Goal: Task Accomplishment & Management: Manage account settings

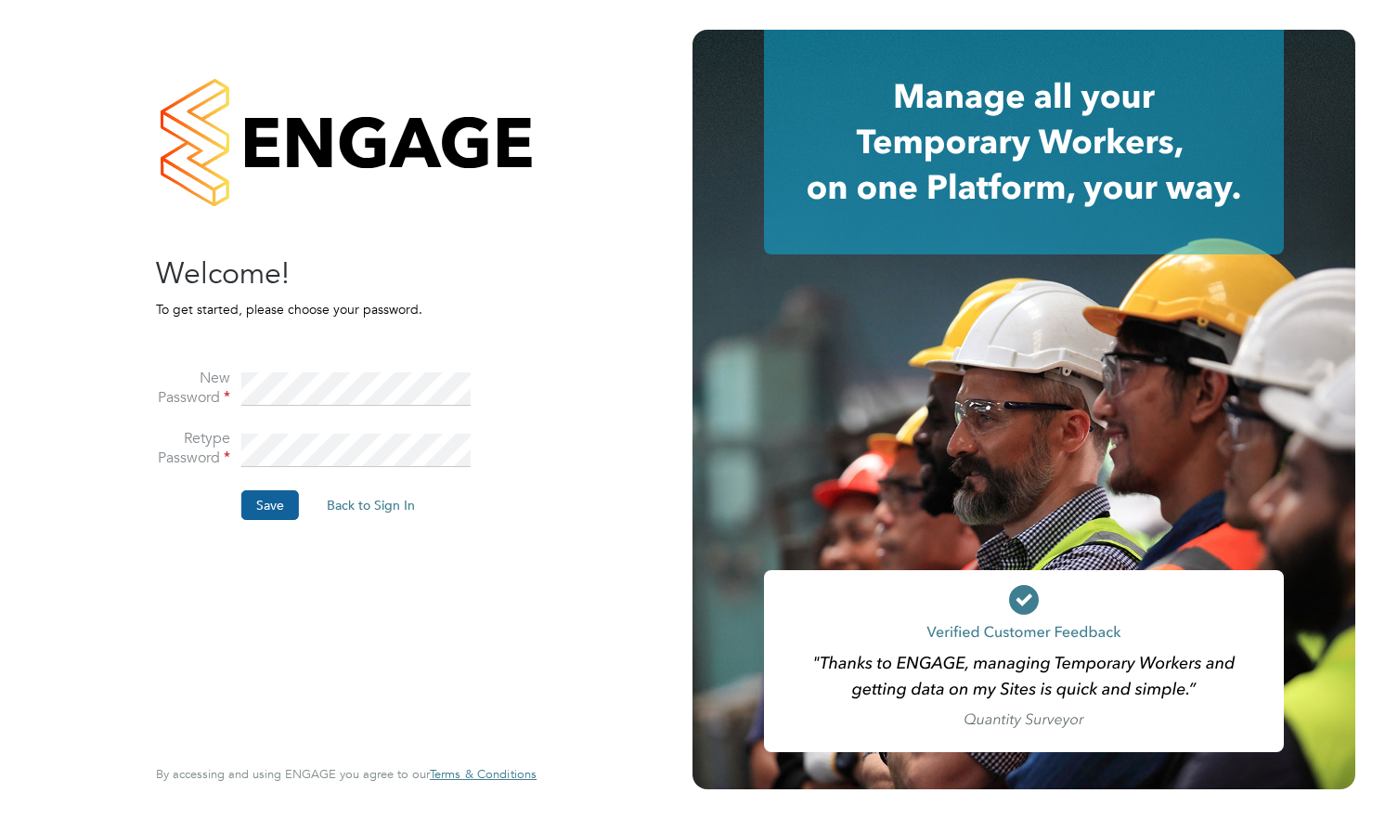
click at [274, 508] on button "Save" at bounding box center [270, 505] width 58 height 30
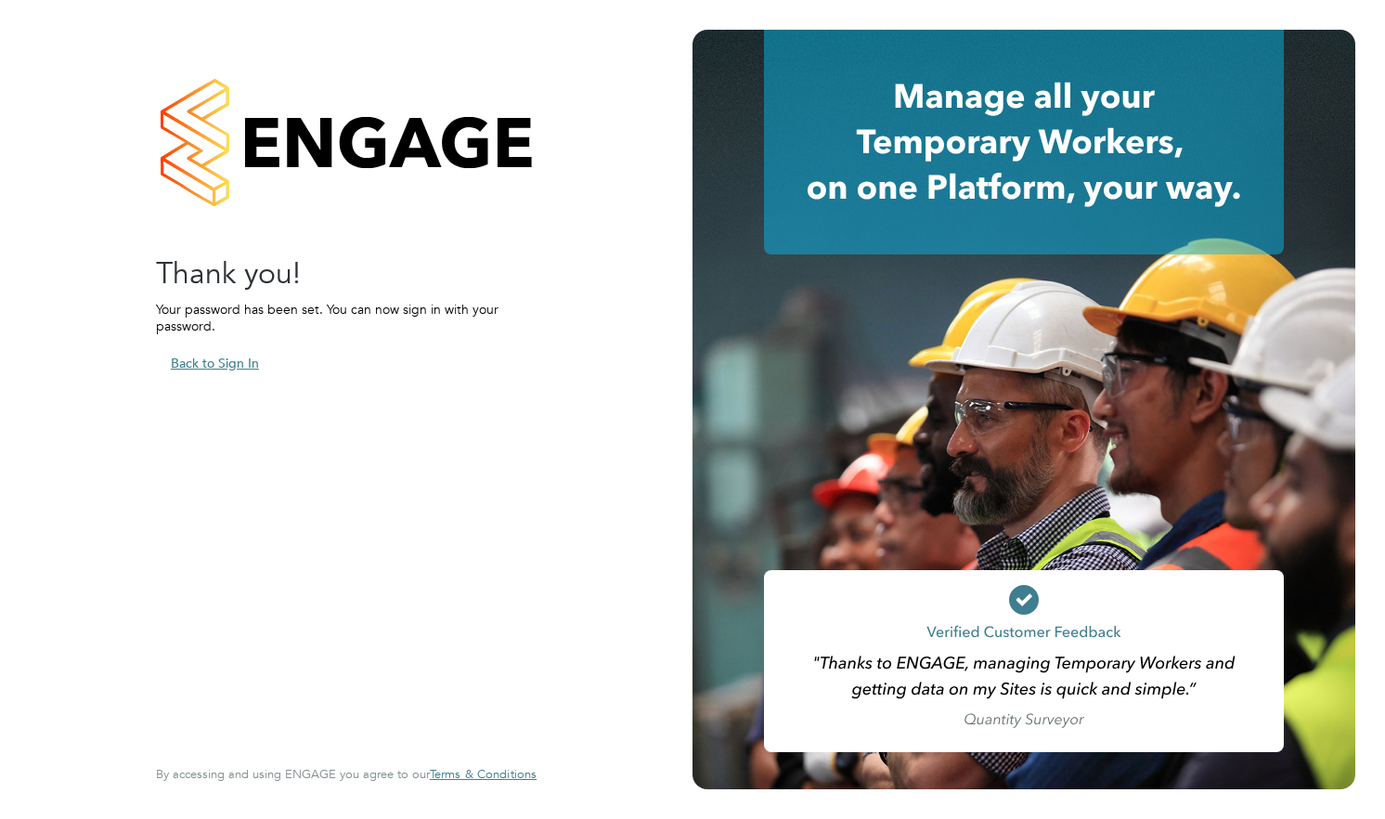
click at [244, 356] on button "Back to Sign In" at bounding box center [215, 363] width 118 height 30
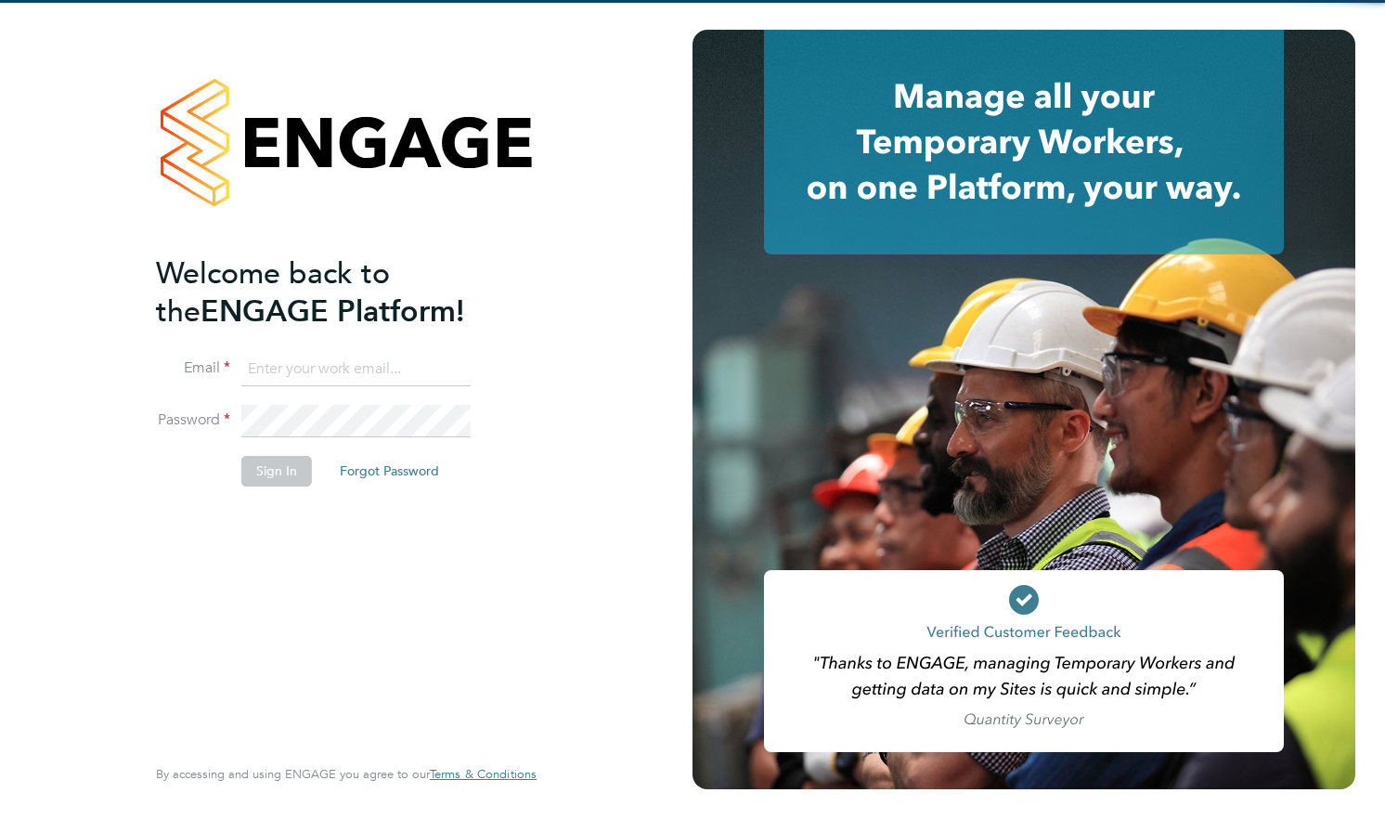
click at [368, 368] on input at bounding box center [355, 369] width 229 height 33
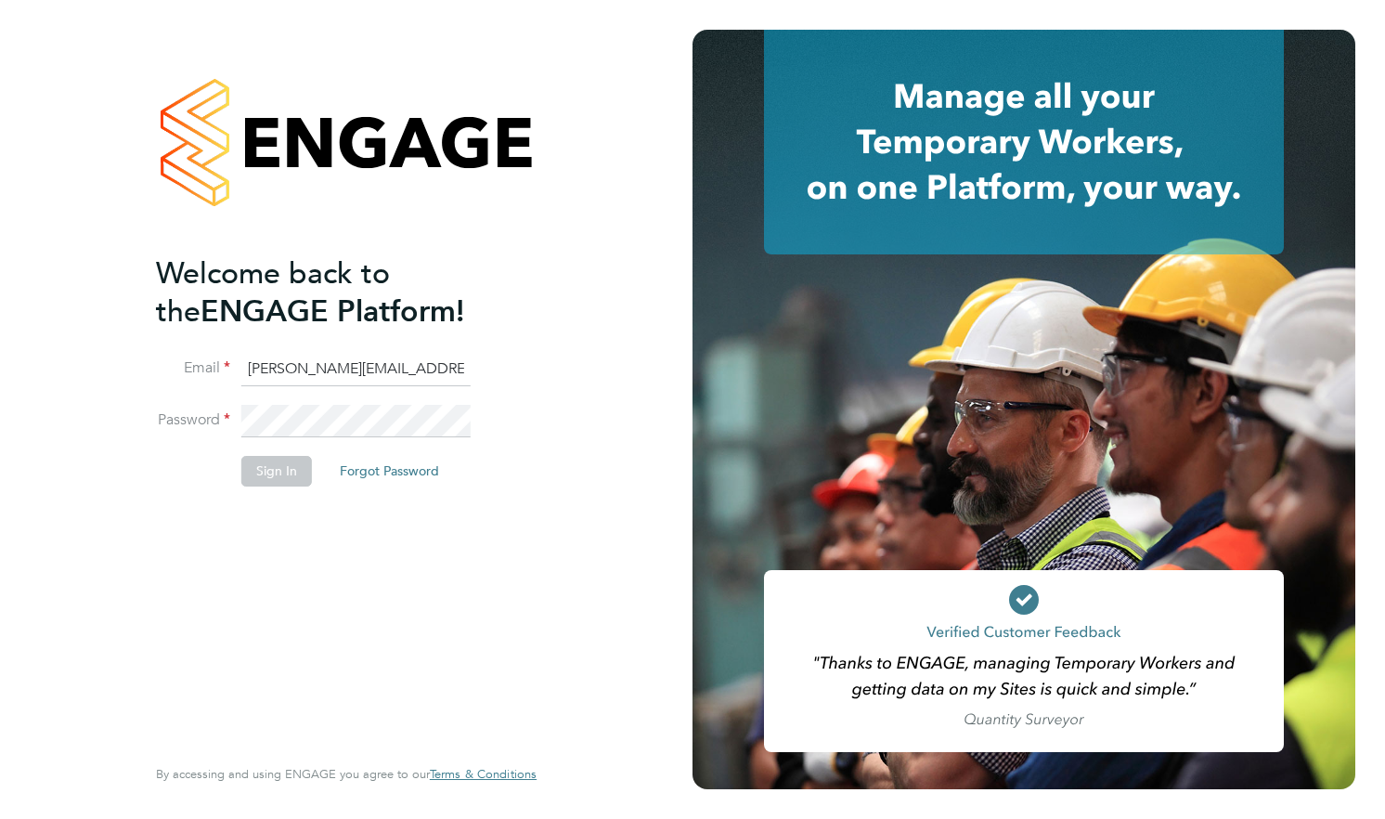
type input "[PERSON_NAME][EMAIL_ADDRESS][PERSON_NAME][DOMAIN_NAME]"
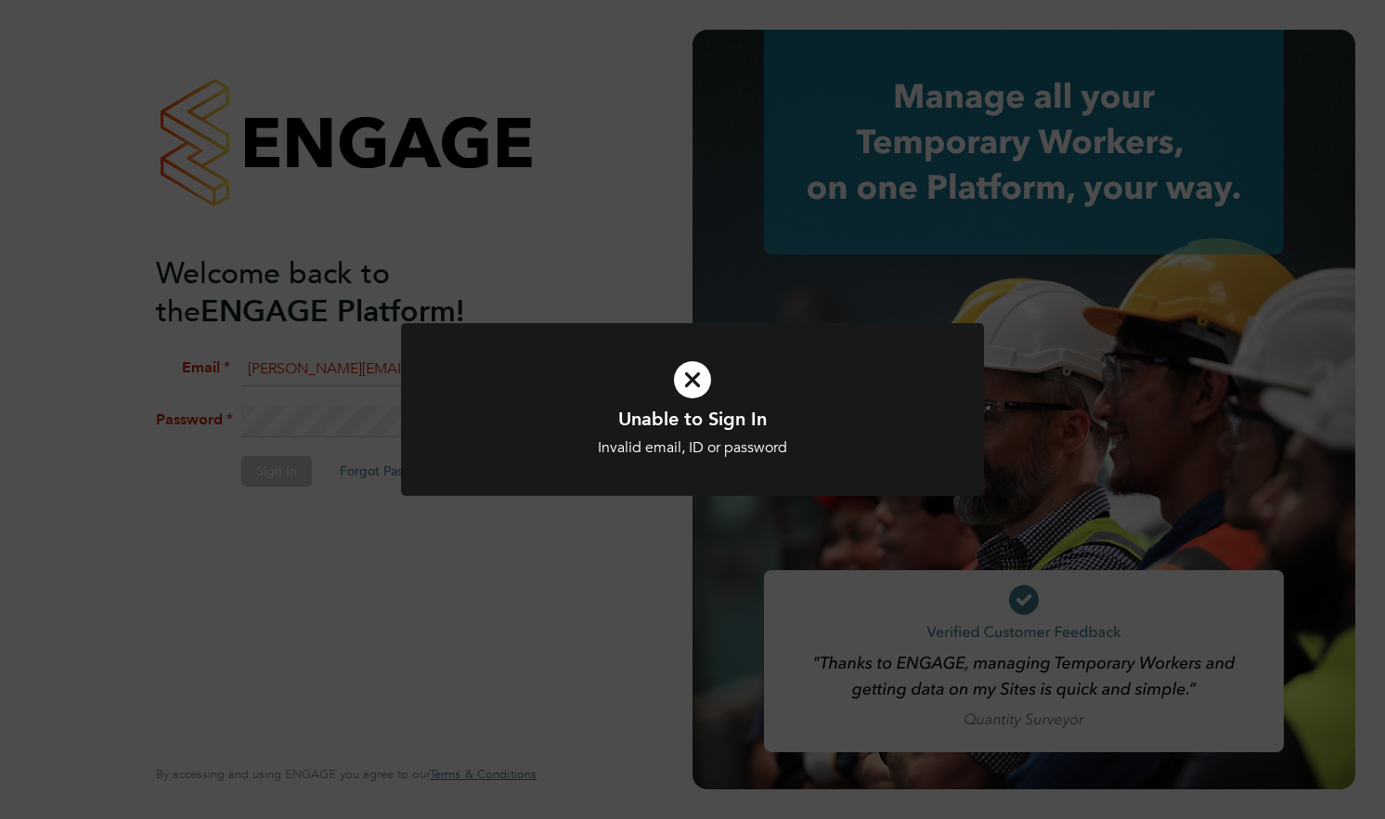
click at [632, 441] on div "Invalid email, ID or password" at bounding box center [692, 447] width 483 height 19
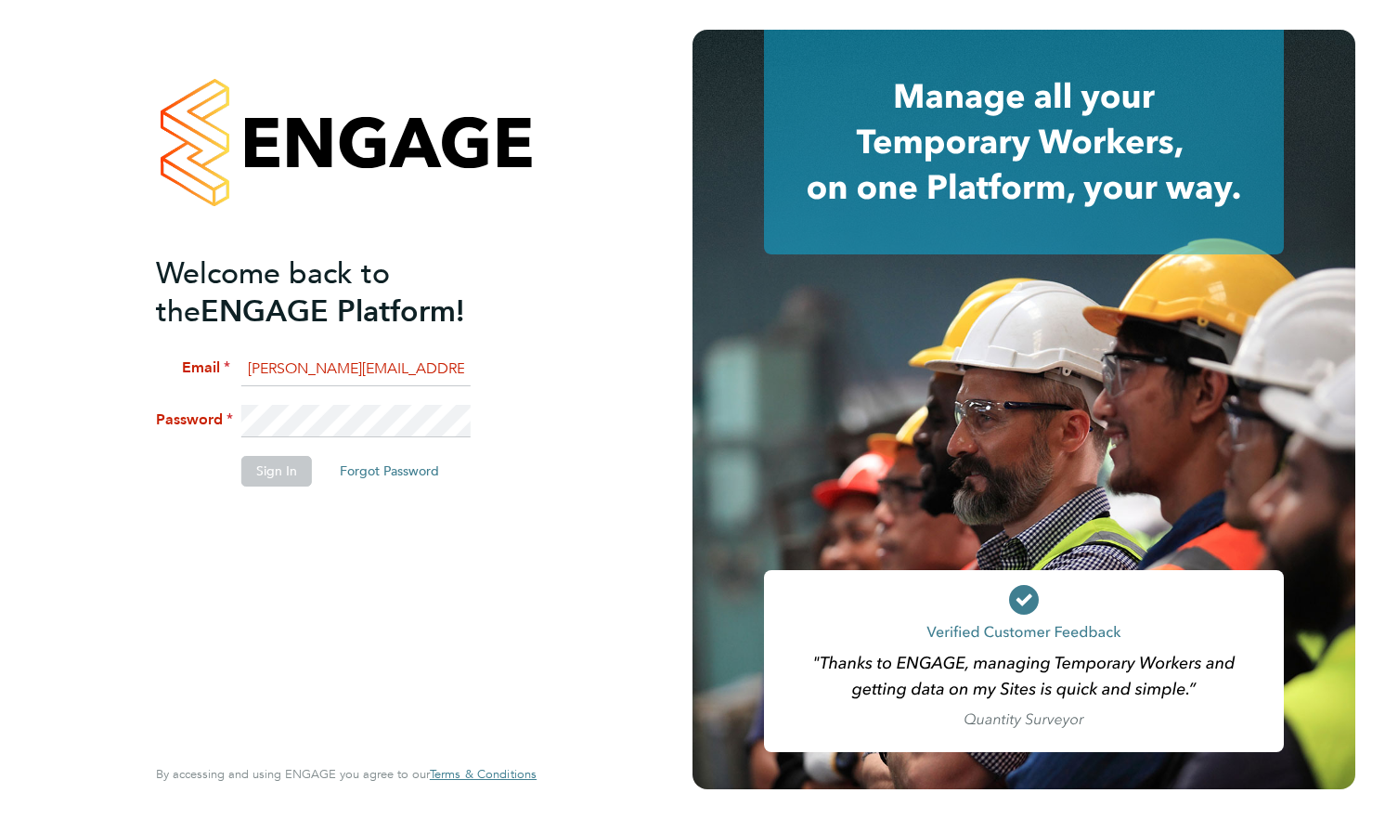
click at [533, 274] on div "Welcome back to the ENGAGE Platform! Email [PERSON_NAME][EMAIL_ADDRESS][PERSON_…" at bounding box center [346, 406] width 381 height 752
click at [97, 401] on div "Welcome back to the ENGAGE Platform! Email [PERSON_NAME][EMAIL_ADDRESS][PERSON_…" at bounding box center [346, 409] width 692 height 819
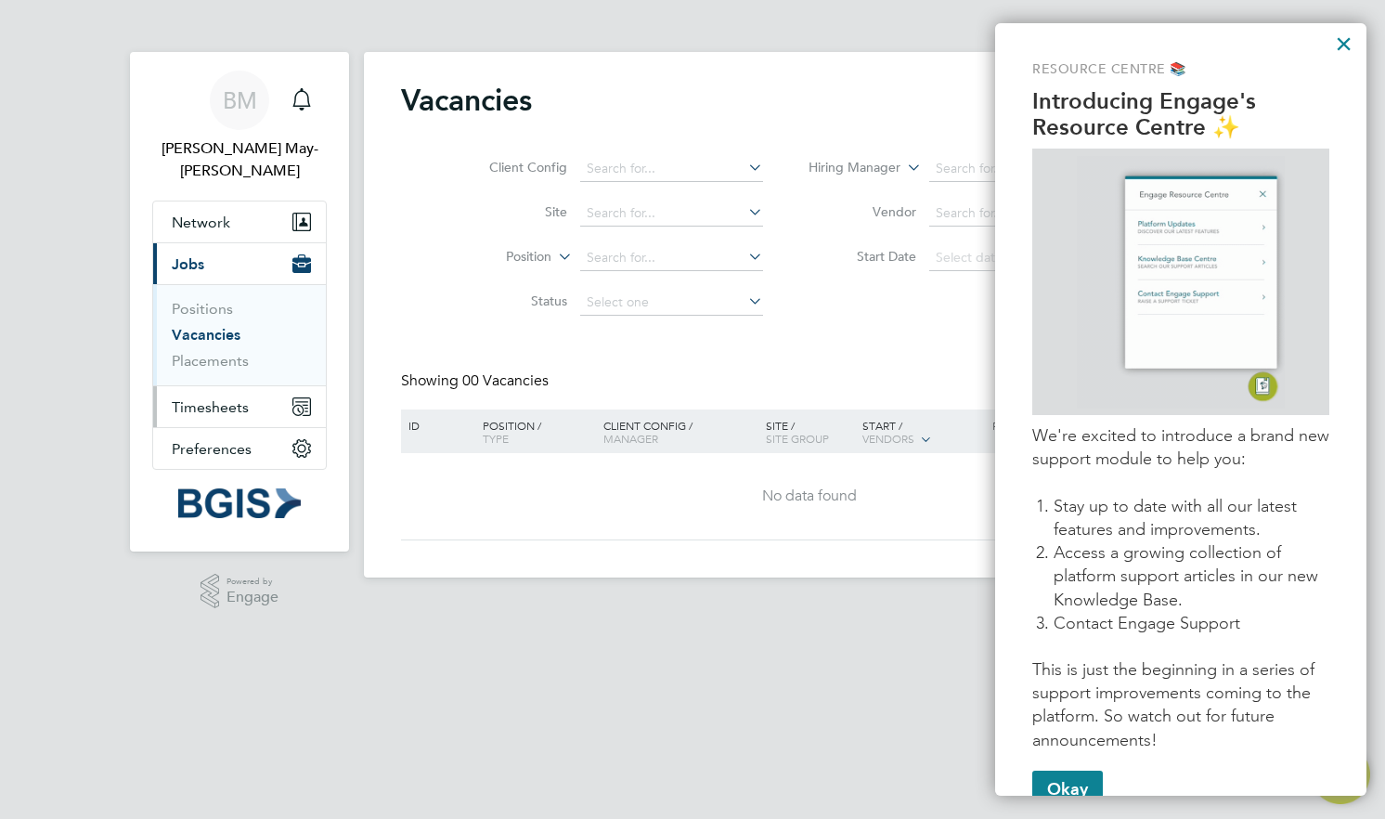
click at [241, 398] on span "Timesheets" at bounding box center [210, 407] width 77 height 18
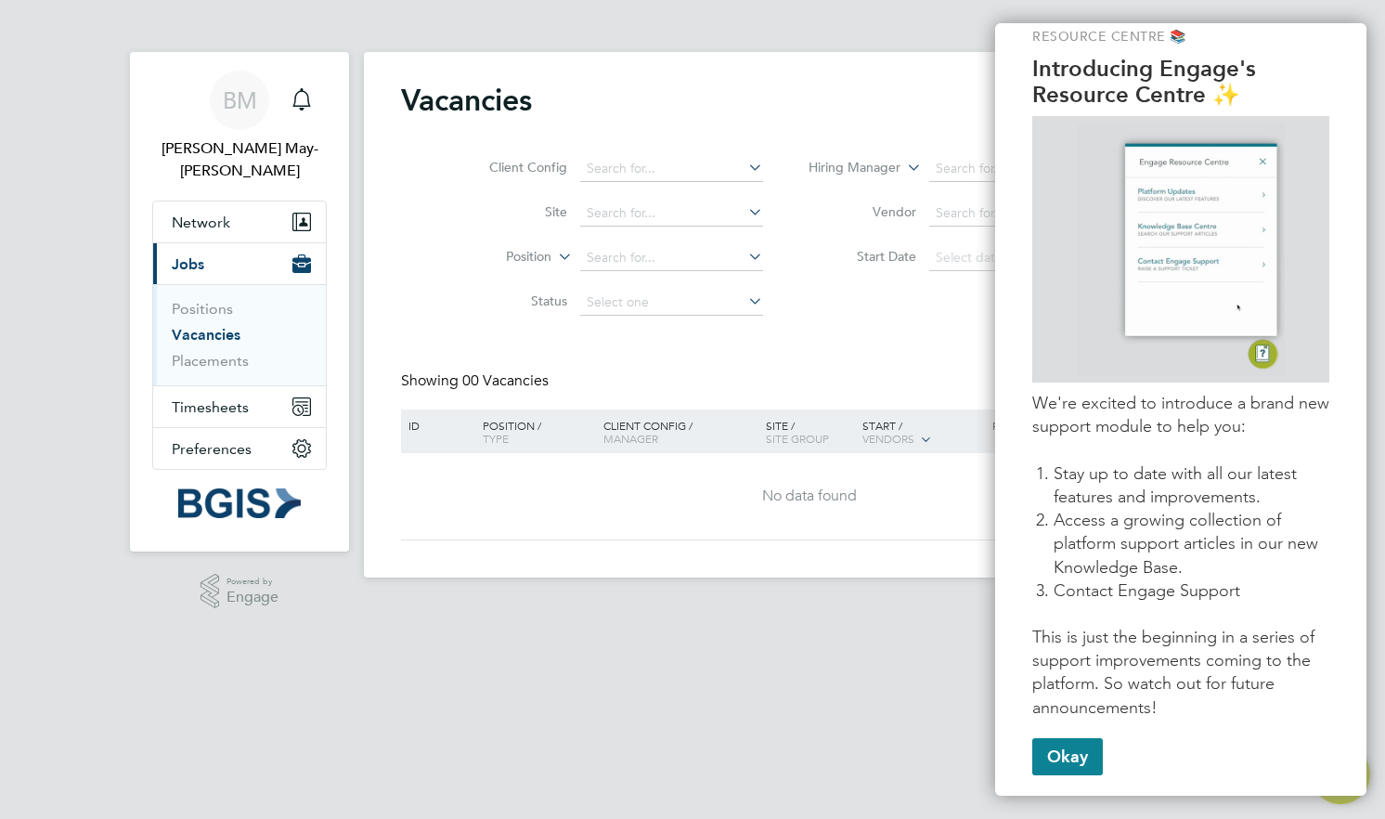
scroll to position [49, 0]
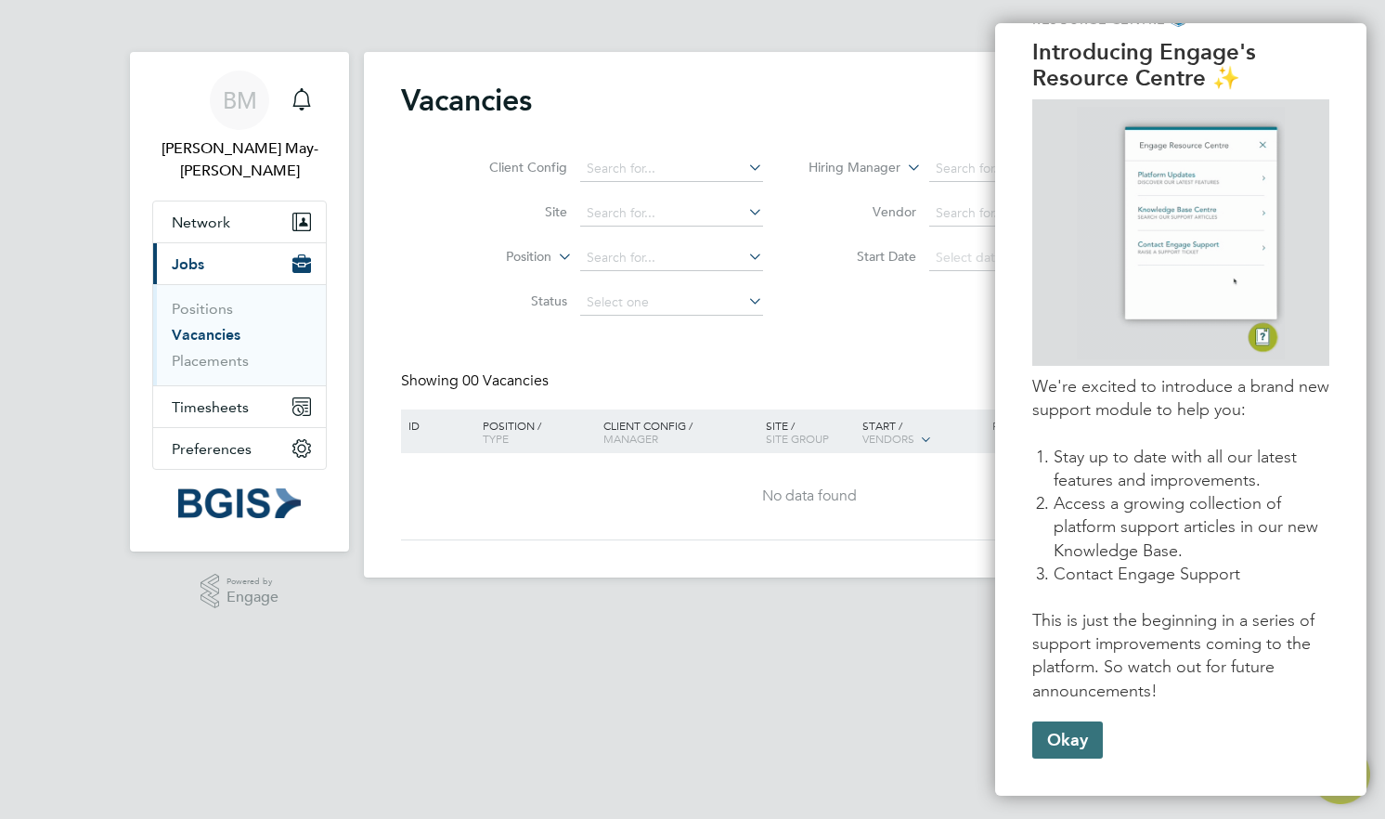
click at [1075, 747] on button "Okay" at bounding box center [1067, 739] width 71 height 37
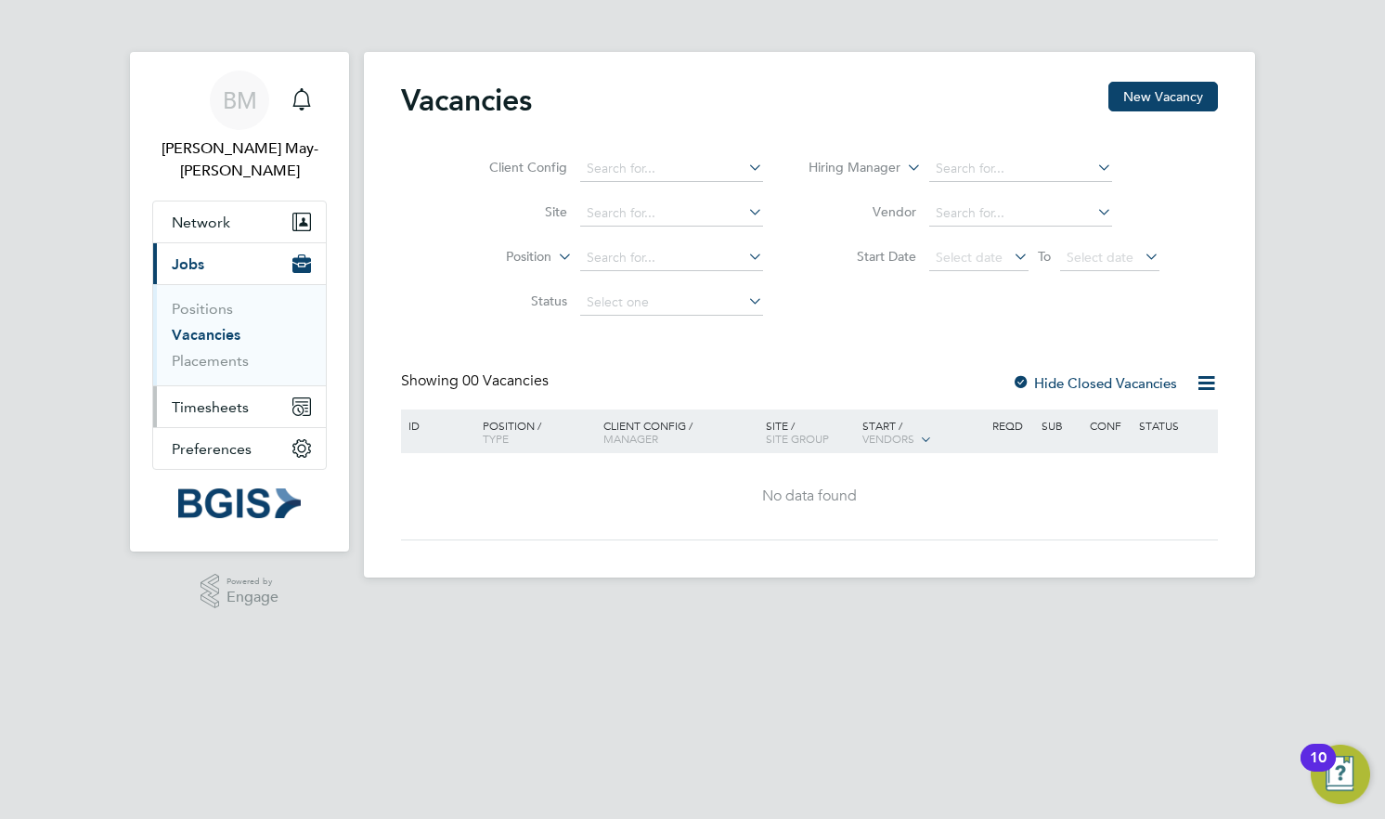
click at [232, 398] on span "Timesheets" at bounding box center [210, 407] width 77 height 18
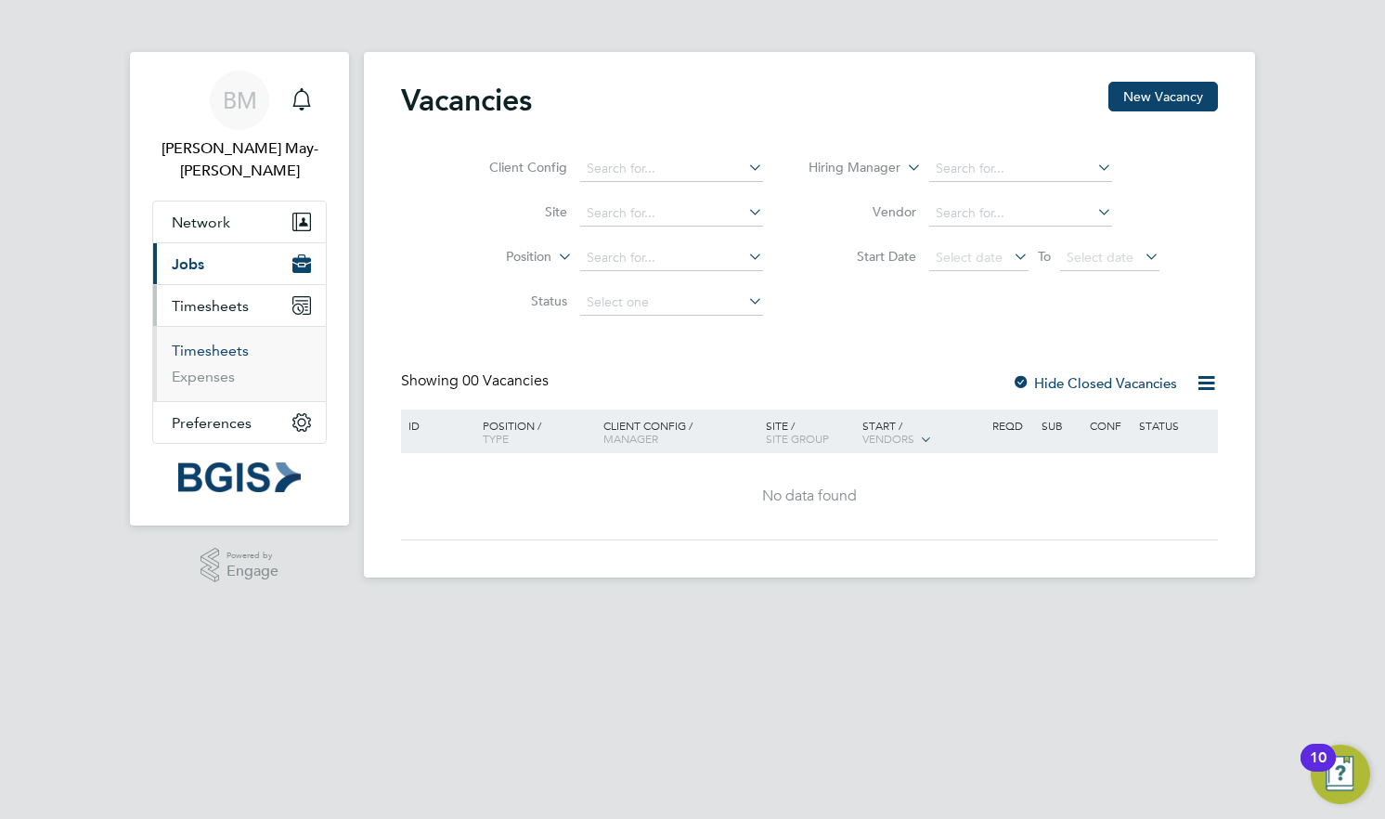
click at [213, 342] on link "Timesheets" at bounding box center [210, 351] width 77 height 18
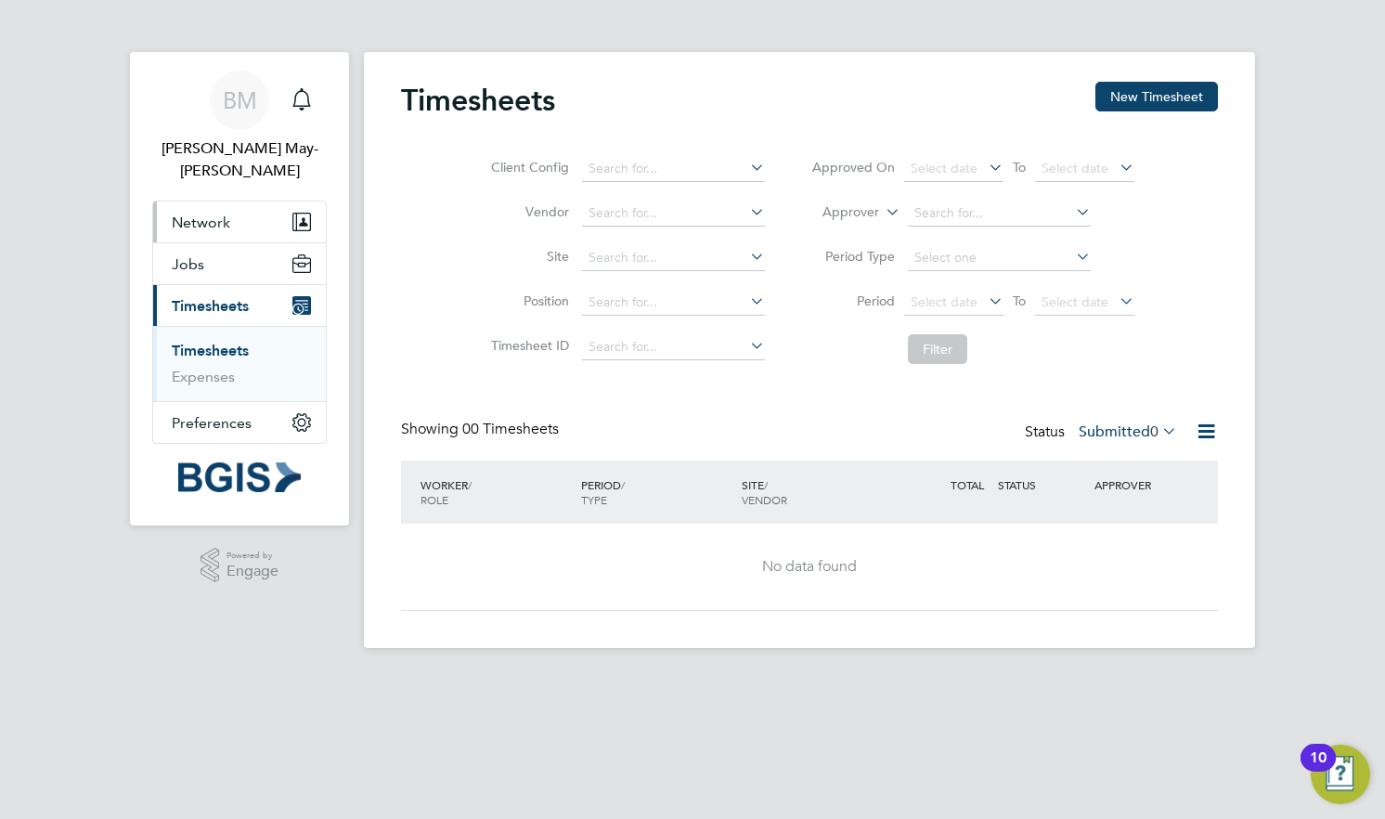
click at [237, 202] on button "Network" at bounding box center [239, 221] width 173 height 41
click at [212, 321] on button "Jobs" at bounding box center [239, 338] width 173 height 41
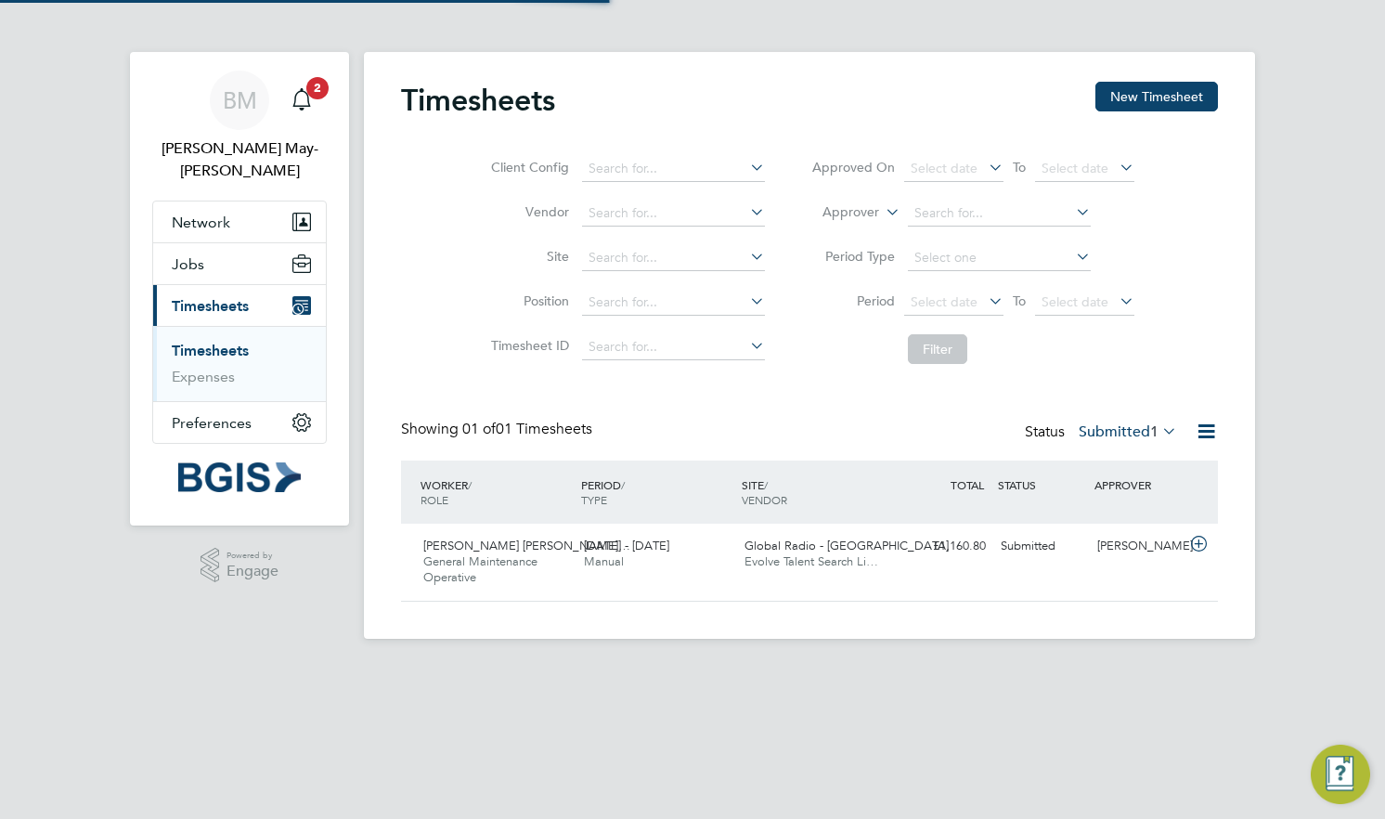
scroll to position [46, 161]
click at [516, 542] on span "Mohammed Tanvir Huss…" at bounding box center [526, 545] width 207 height 16
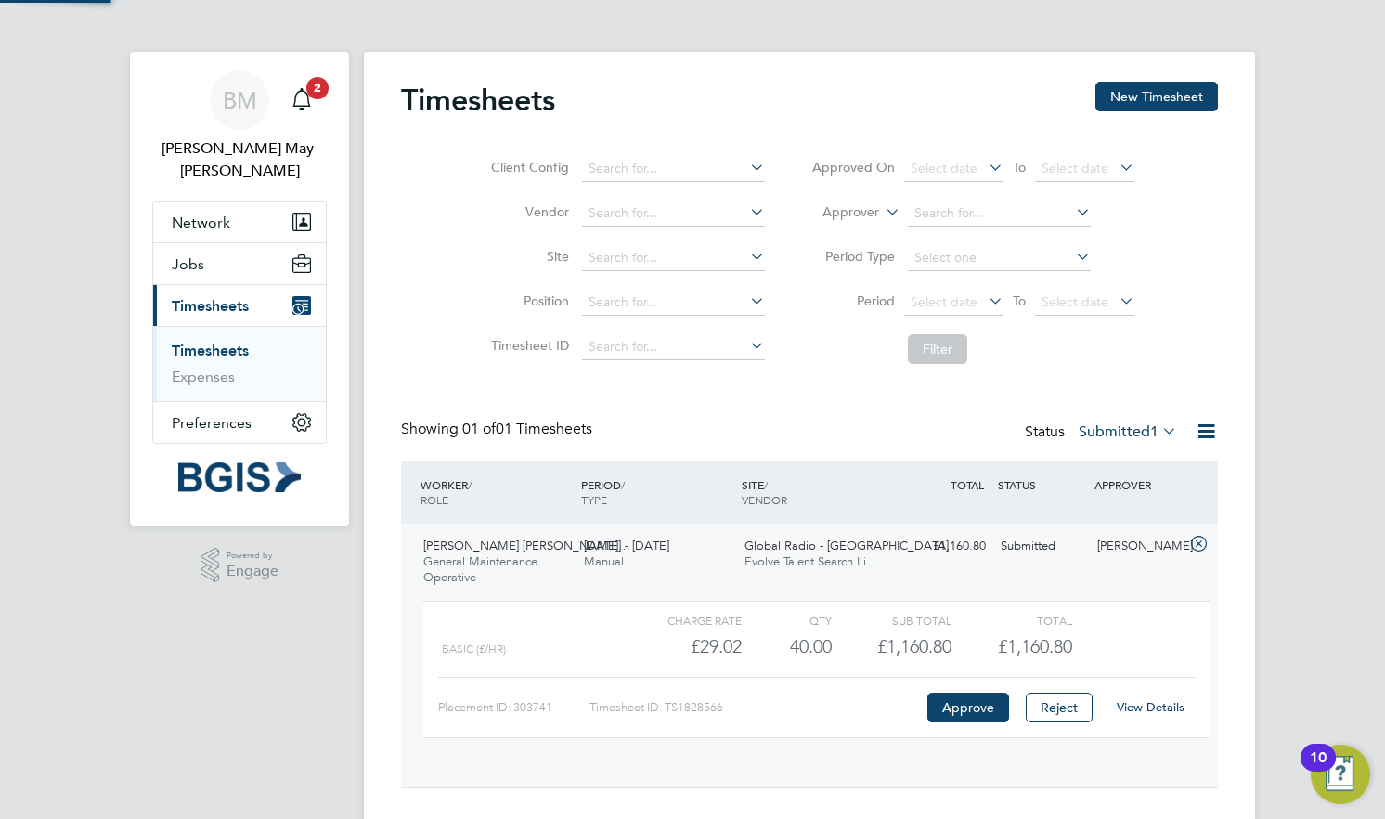
scroll to position [32, 181]
click at [1157, 711] on link "View Details" at bounding box center [1151, 707] width 68 height 16
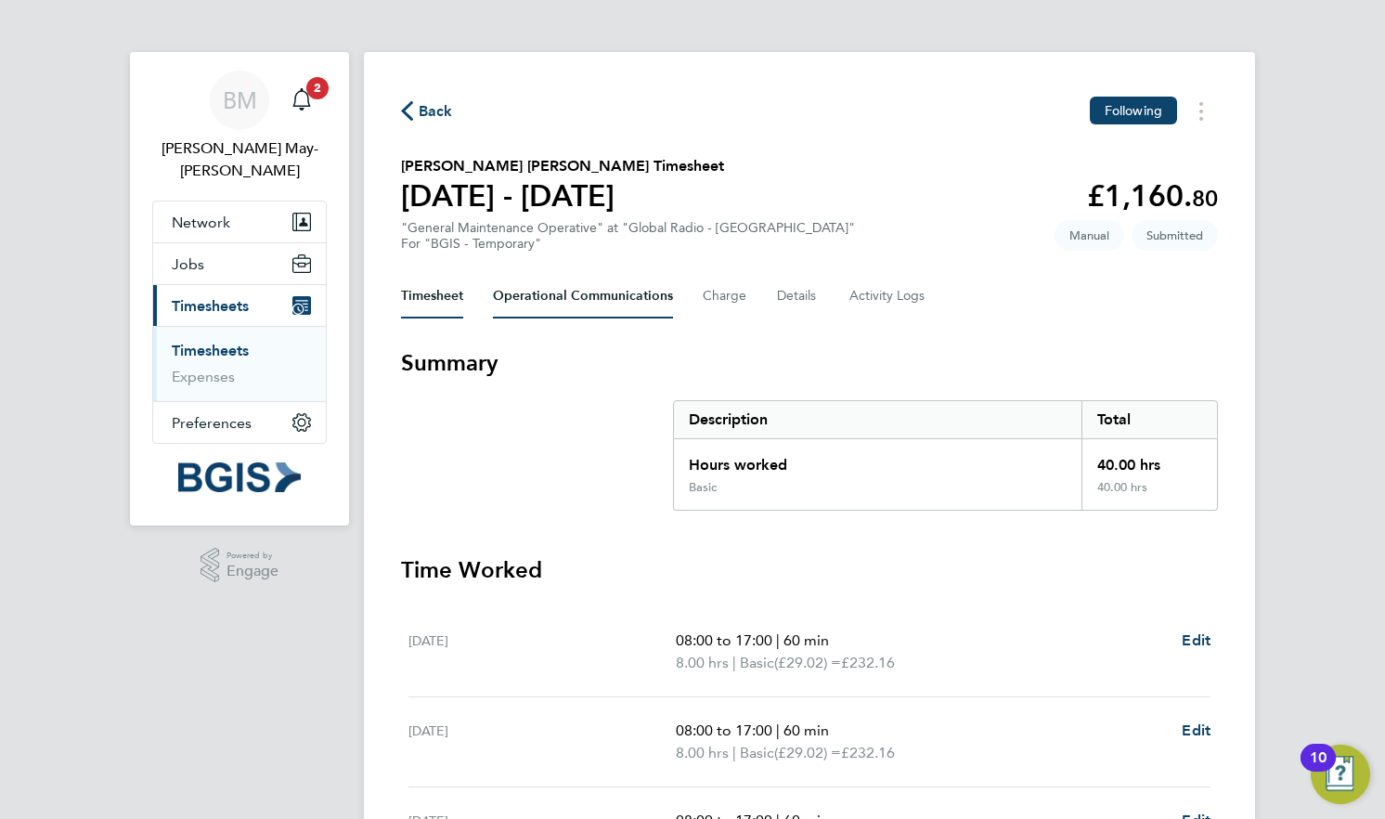
click at [538, 301] on Communications-tab "Operational Communications" at bounding box center [583, 296] width 180 height 45
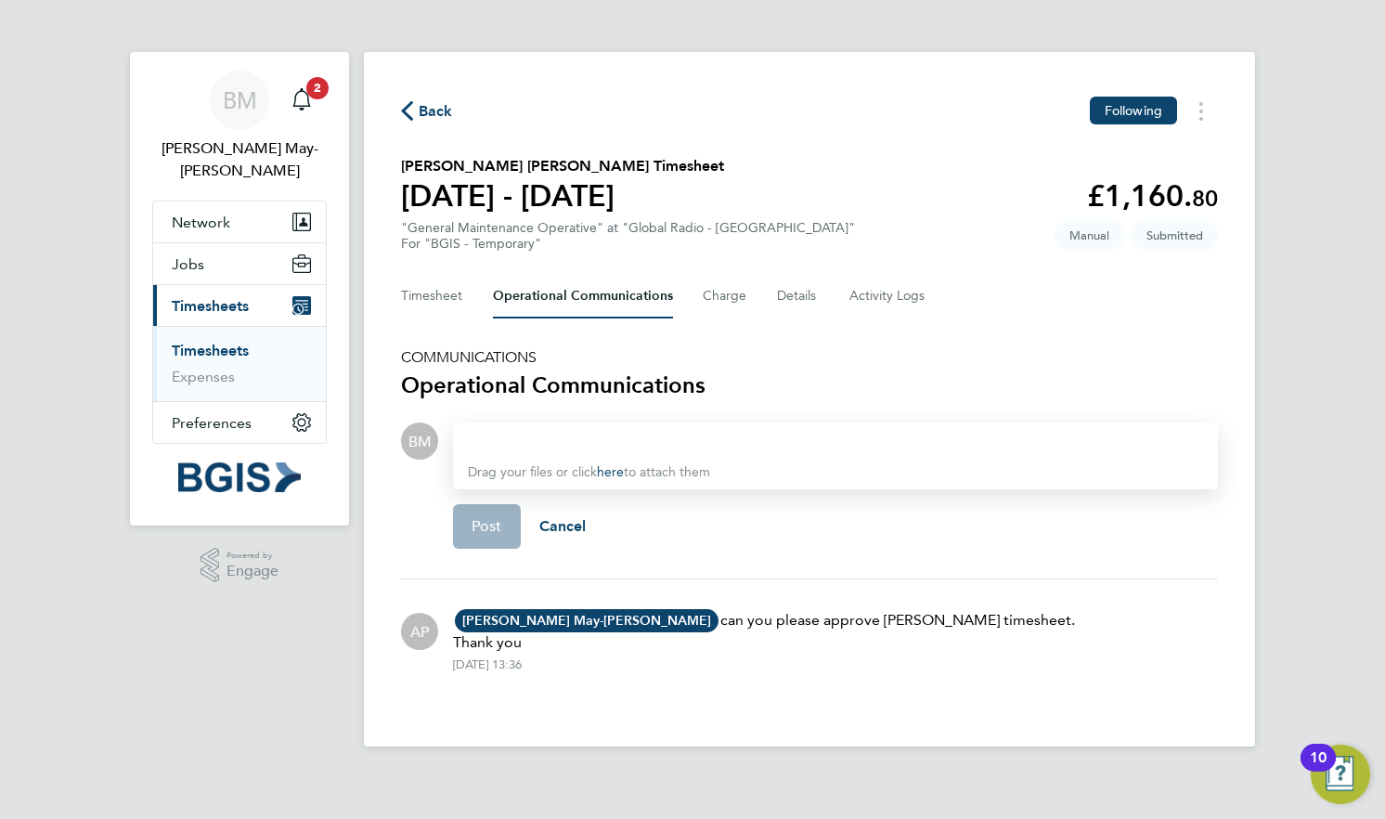
click at [740, 368] on section "COMMUNICATIONS Operational Communications BM Drop your files here Supported fil…" at bounding box center [809, 525] width 817 height 354
drag, startPoint x: 634, startPoint y: 205, endPoint x: 586, endPoint y: 208, distance: 48.3
click at [588, 208] on h1 "20 - 26 Sept 2025" at bounding box center [562, 195] width 323 height 37
drag, startPoint x: 586, startPoint y: 208, endPoint x: 486, endPoint y: 210, distance: 99.3
click at [486, 210] on h1 "20 - 26 Sept 2025" at bounding box center [562, 195] width 323 height 37
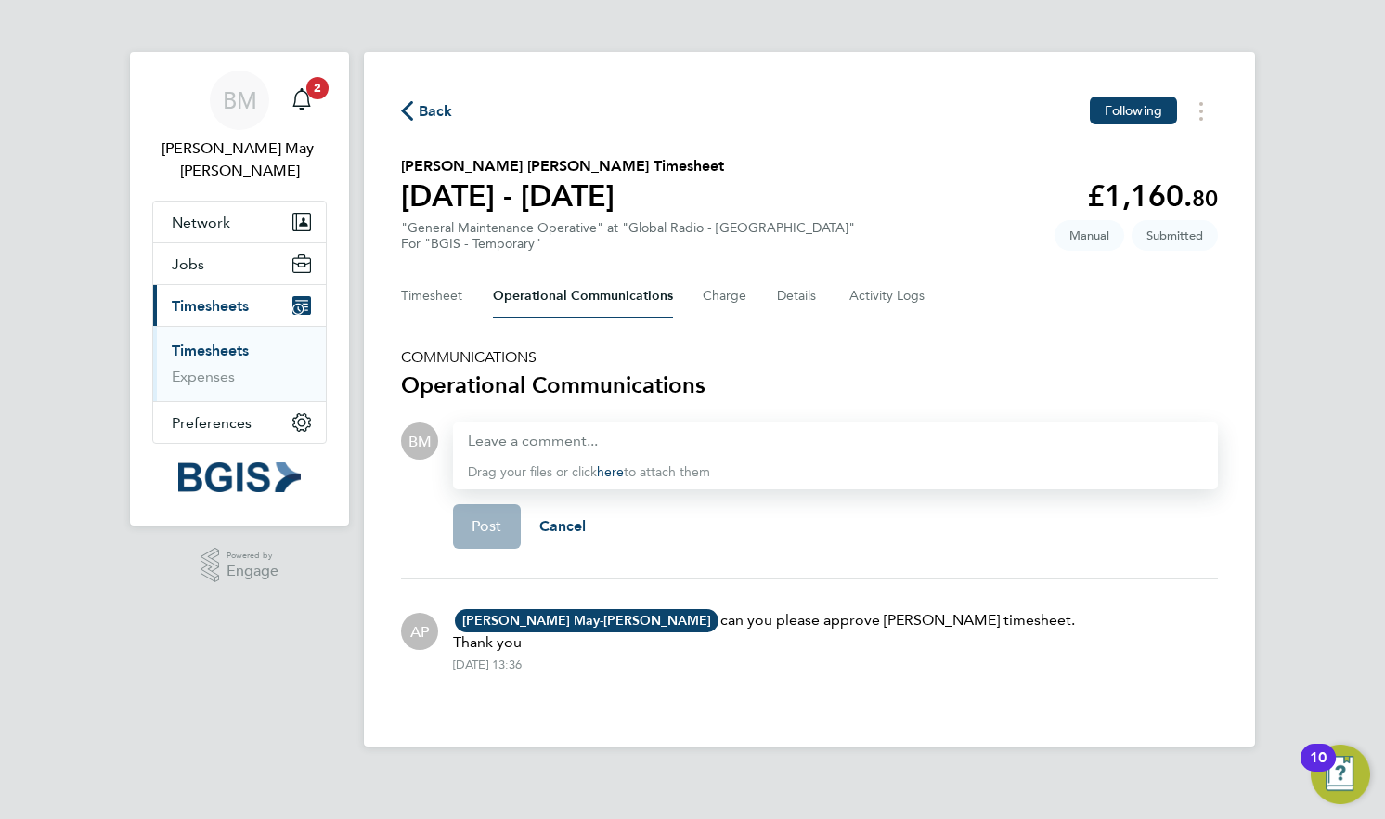
drag, startPoint x: 486, startPoint y: 210, endPoint x: 680, endPoint y: 227, distance: 194.8
click at [680, 227] on div ""General Maintenance Operative" at "Global Radio - London" For "BGIS - Temporar…" at bounding box center [628, 236] width 454 height 32
click at [729, 297] on button "Charge" at bounding box center [725, 296] width 45 height 45
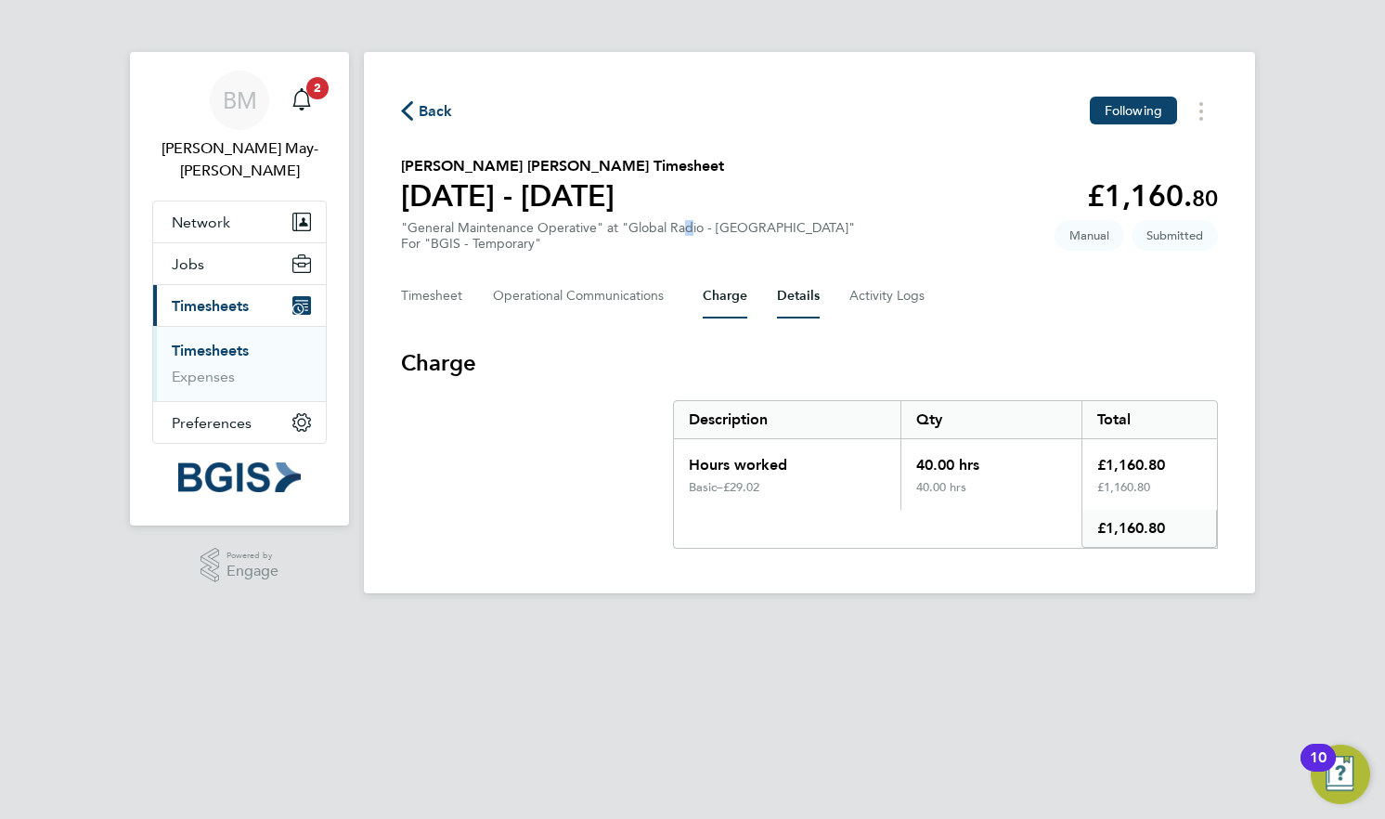
click at [782, 305] on button "Details" at bounding box center [798, 296] width 43 height 45
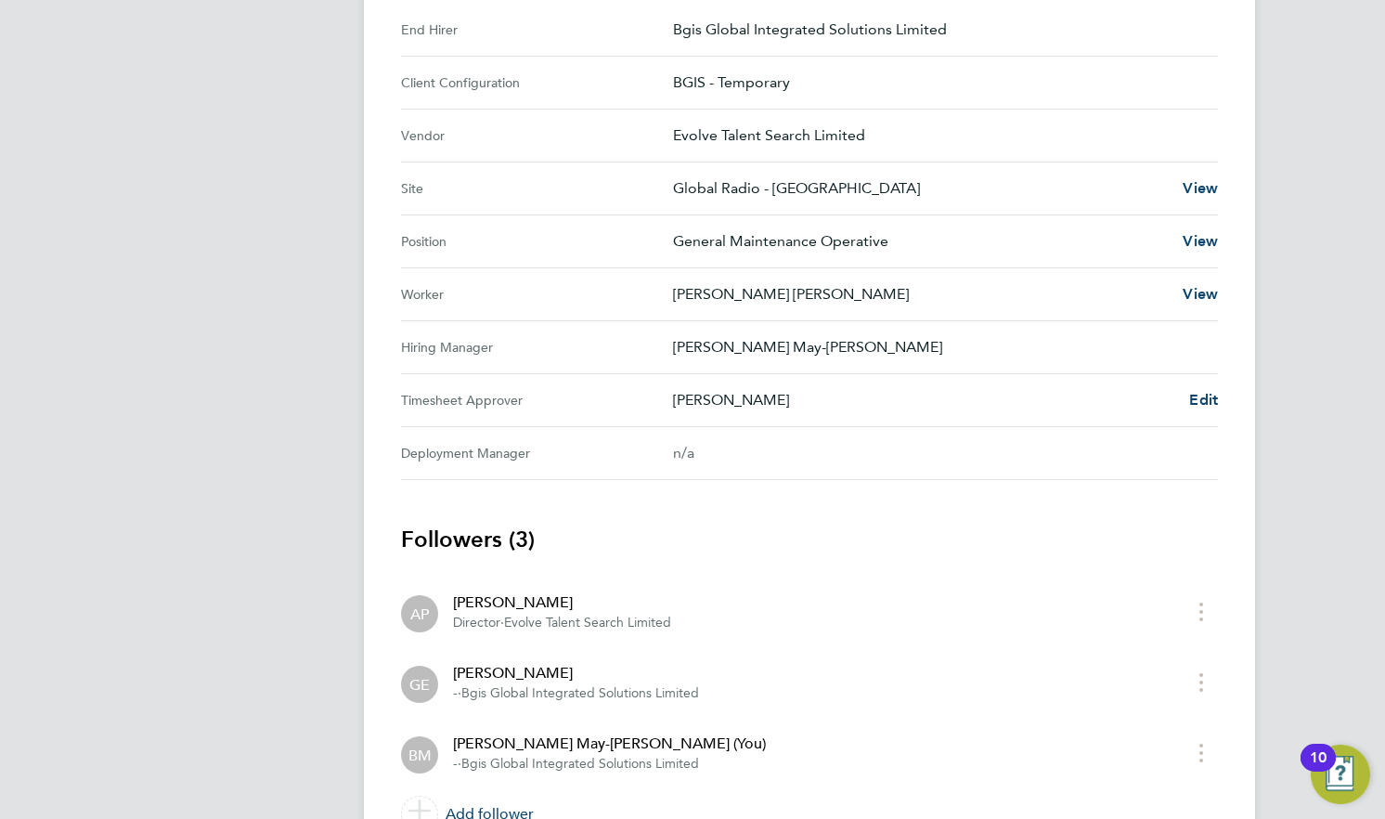
scroll to position [650, 0]
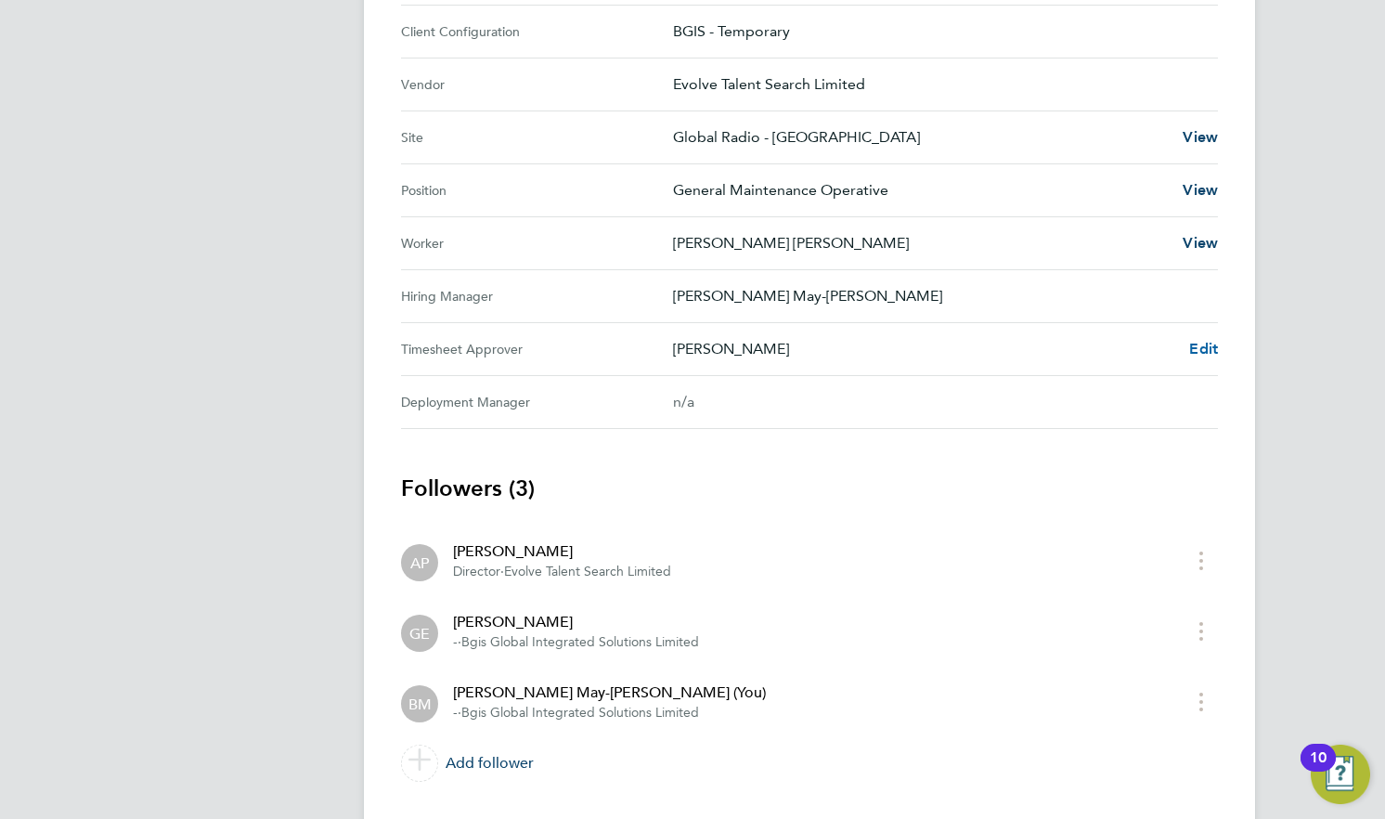
click at [1206, 343] on span "Edit" at bounding box center [1203, 349] width 29 height 18
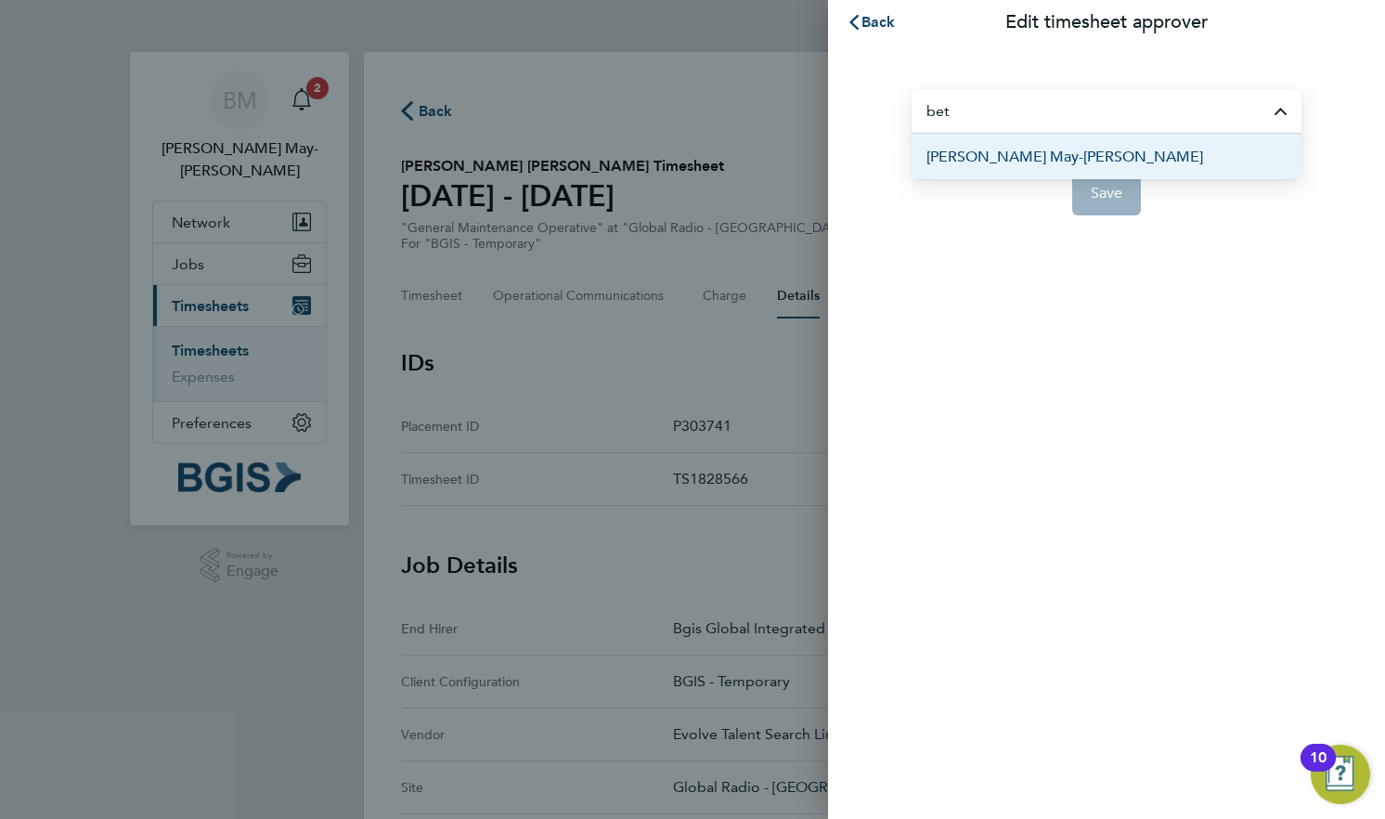
click at [1002, 160] on span "Bethany May-Reed" at bounding box center [1064, 157] width 277 height 22
type input "Bethany May-Reed"
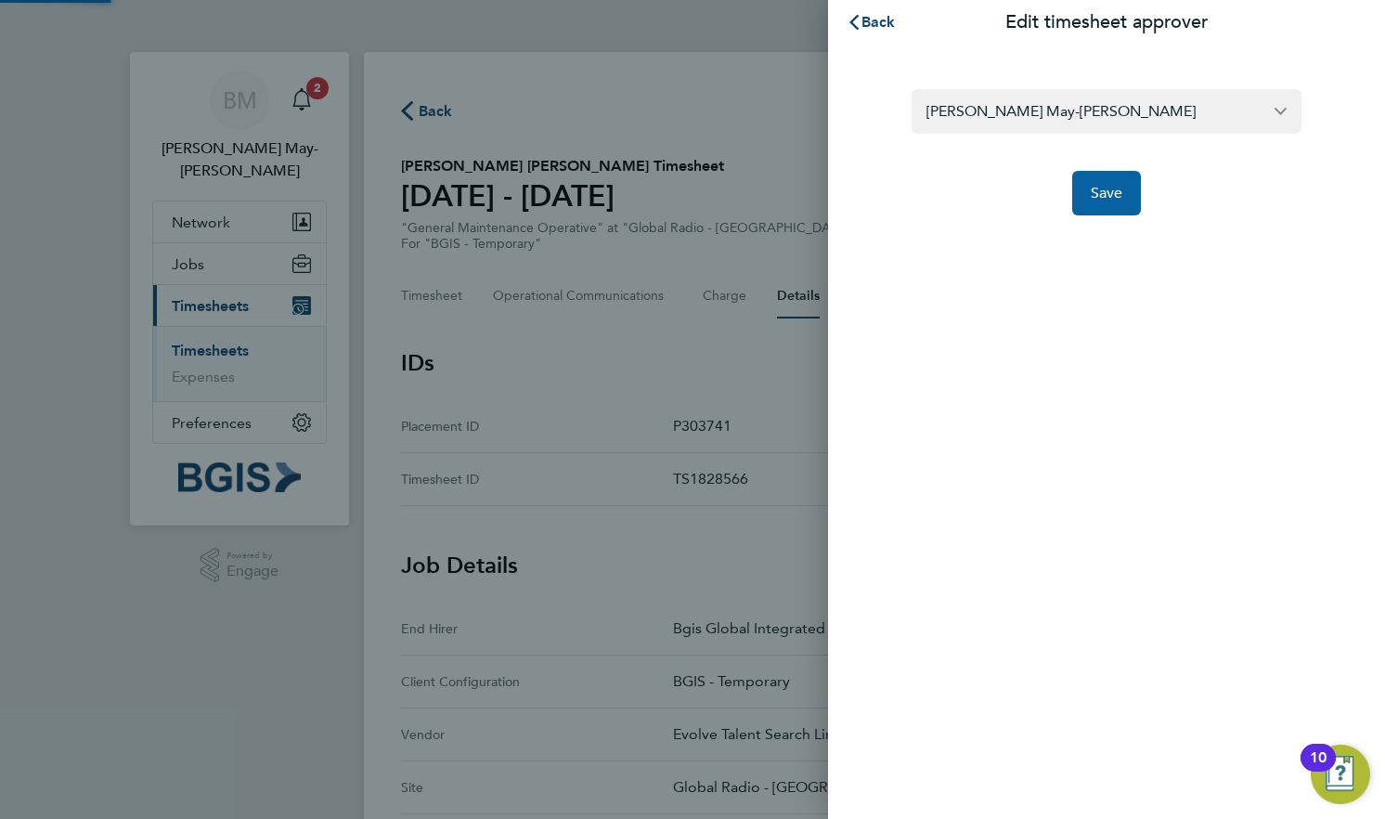
click at [1092, 194] on span "Save" at bounding box center [1107, 193] width 32 height 19
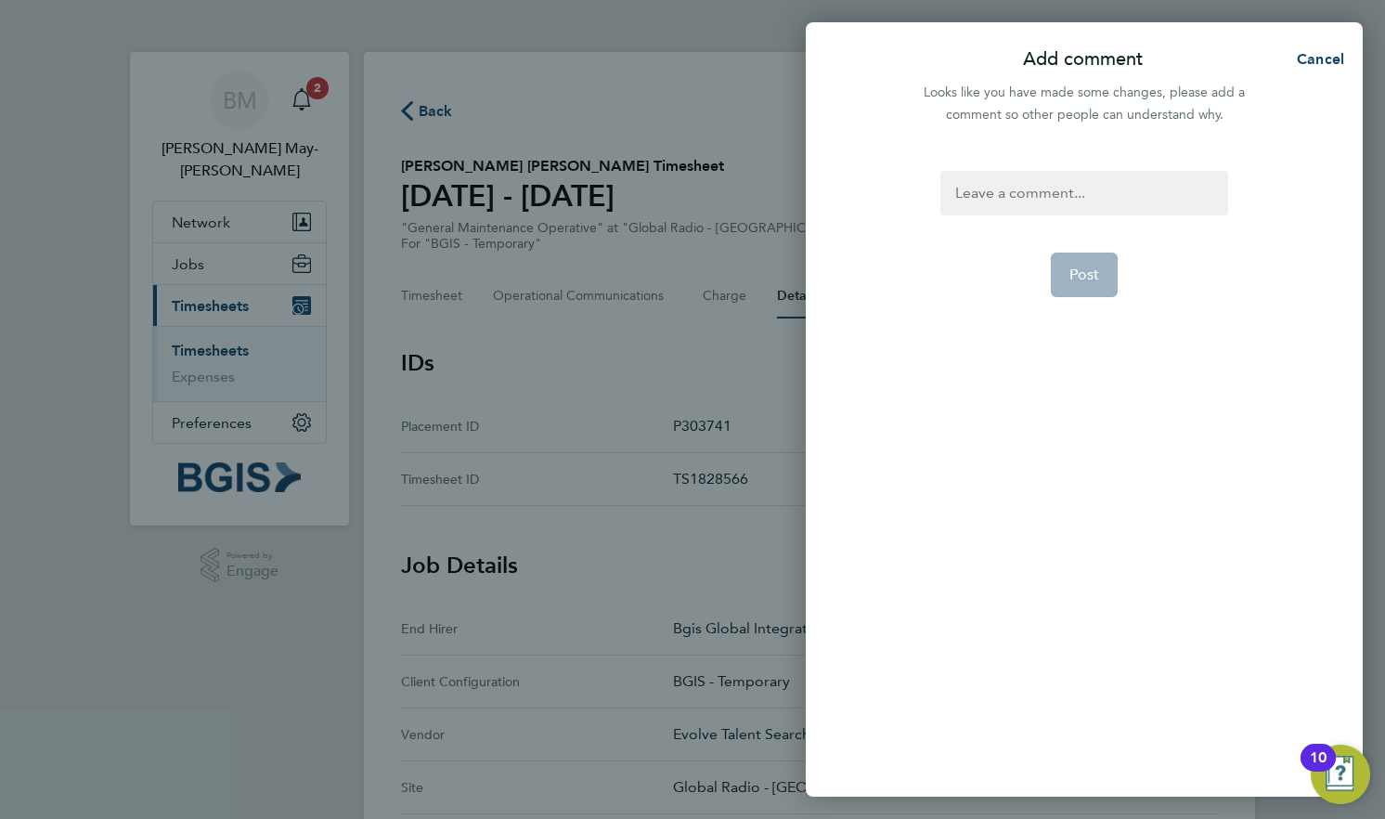
click at [1148, 396] on form "Post" at bounding box center [1084, 372] width 302 height 402
click at [1118, 182] on div at bounding box center [1083, 193] width 287 height 45
click at [1163, 200] on div at bounding box center [1083, 193] width 287 height 45
click at [1112, 267] on button "Post" at bounding box center [1085, 274] width 68 height 45
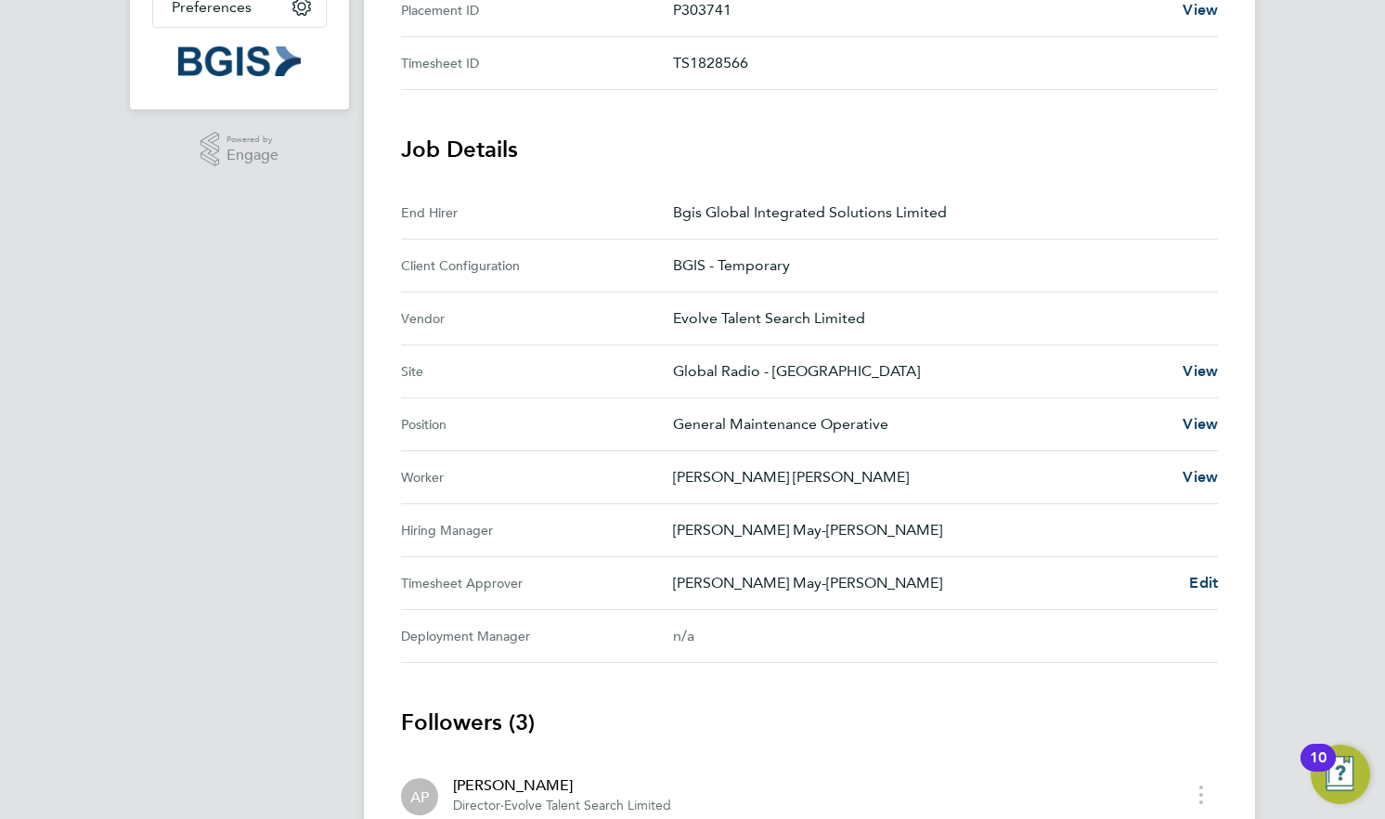
scroll to position [45, 0]
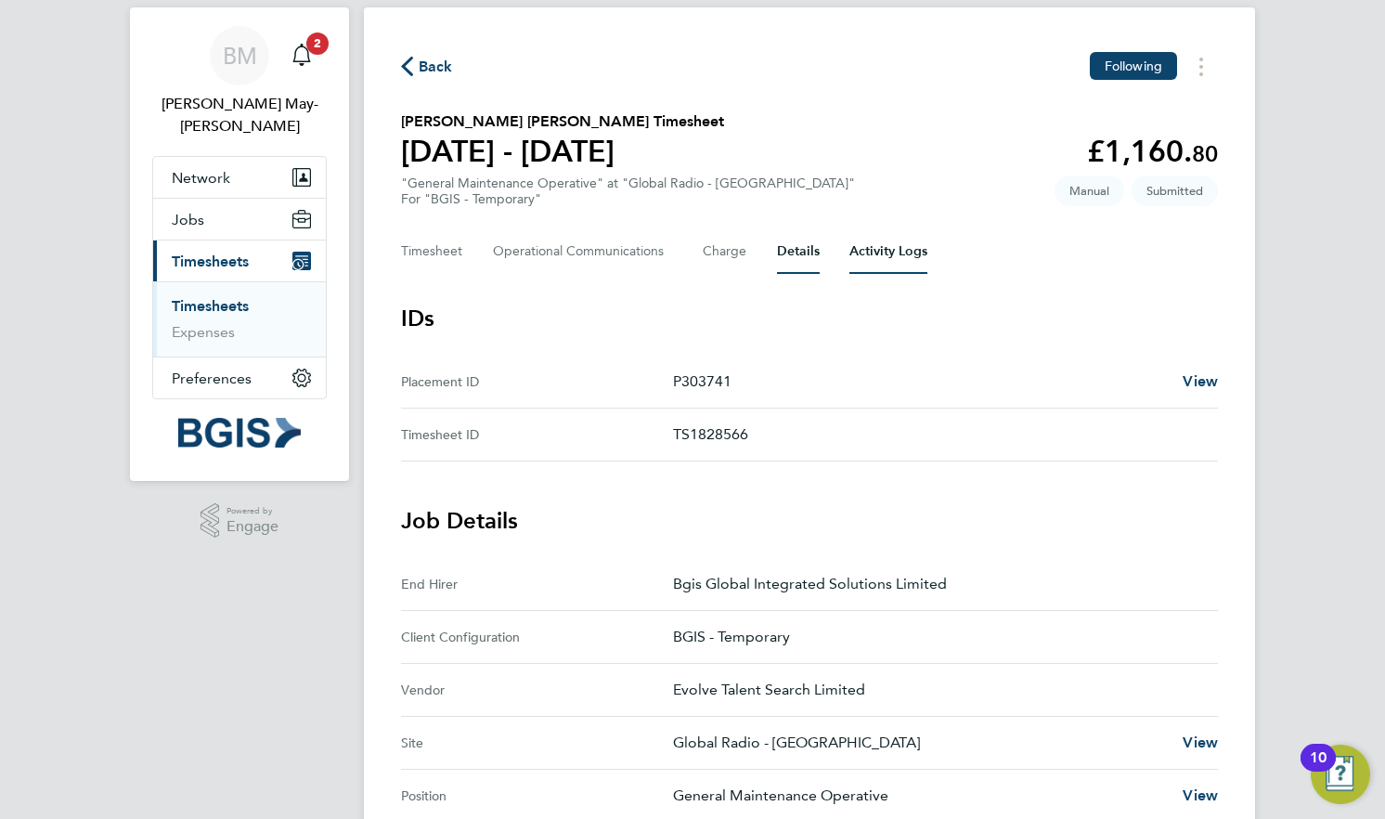
click at [869, 251] on Logs-tab "Activity Logs" at bounding box center [888, 251] width 78 height 45
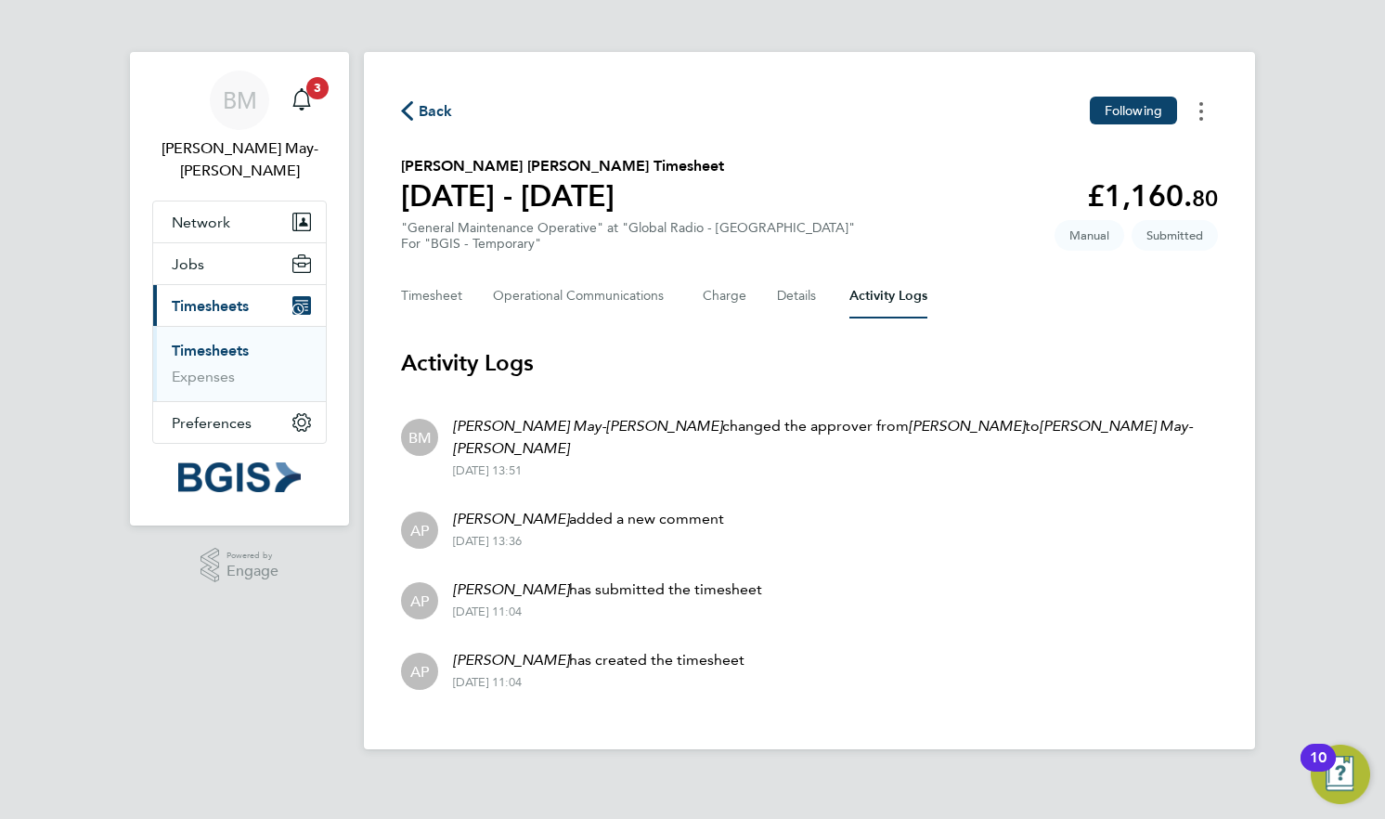
click at [1203, 112] on button "Timesheets Menu" at bounding box center [1200, 111] width 33 height 29
click at [1028, 299] on div "Timesheet Operational Communications Charge Details Activity Logs" at bounding box center [809, 296] width 817 height 45
click at [424, 291] on button "Timesheet" at bounding box center [432, 296] width 62 height 45
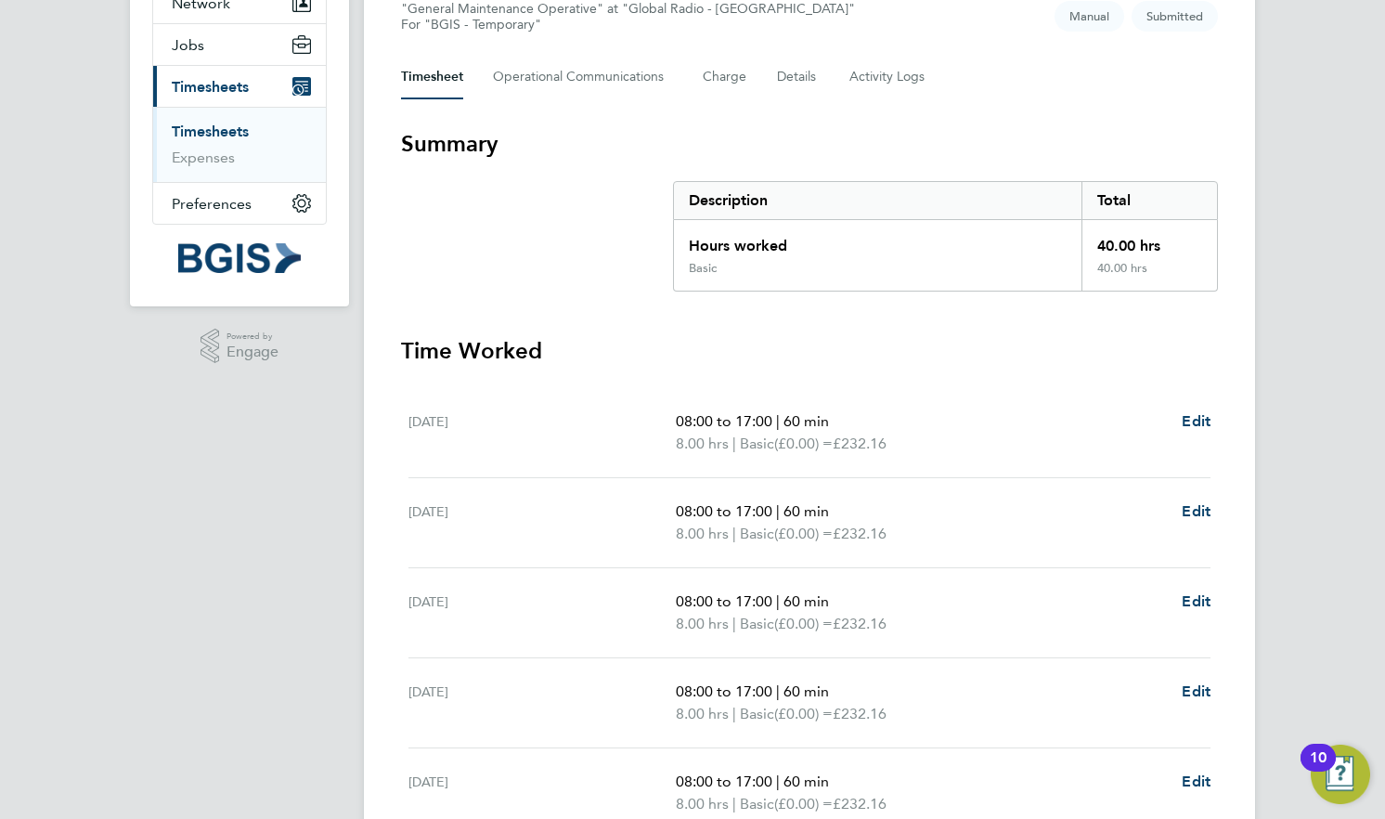
scroll to position [402, 0]
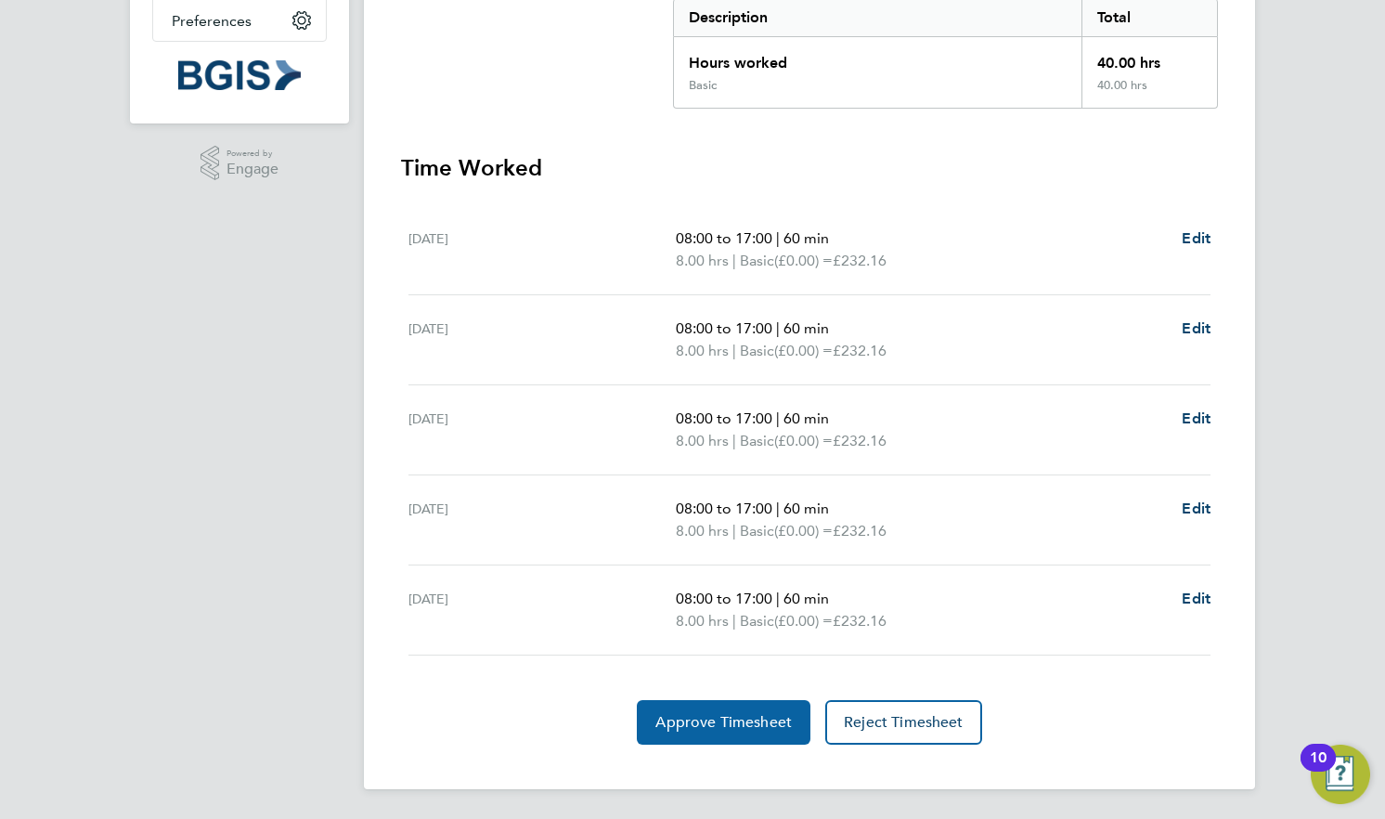
click at [719, 723] on span "Approve Timesheet" at bounding box center [723, 722] width 136 height 19
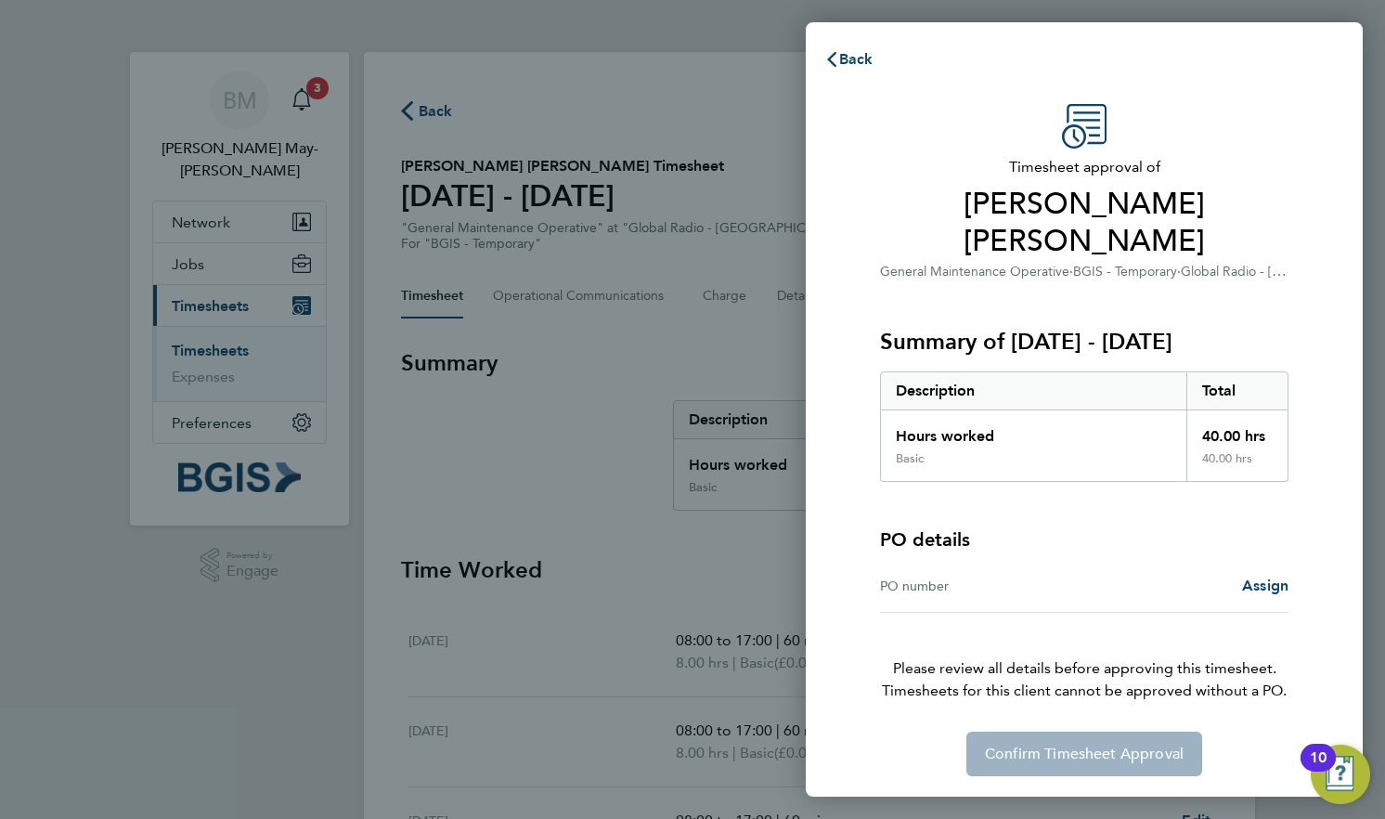
click at [1009, 575] on div "PO number" at bounding box center [982, 586] width 204 height 22
click at [943, 575] on div "PO number" at bounding box center [982, 586] width 204 height 22
click at [938, 575] on div "PO number" at bounding box center [982, 586] width 204 height 22
click at [841, 58] on span "Back" at bounding box center [856, 59] width 34 height 18
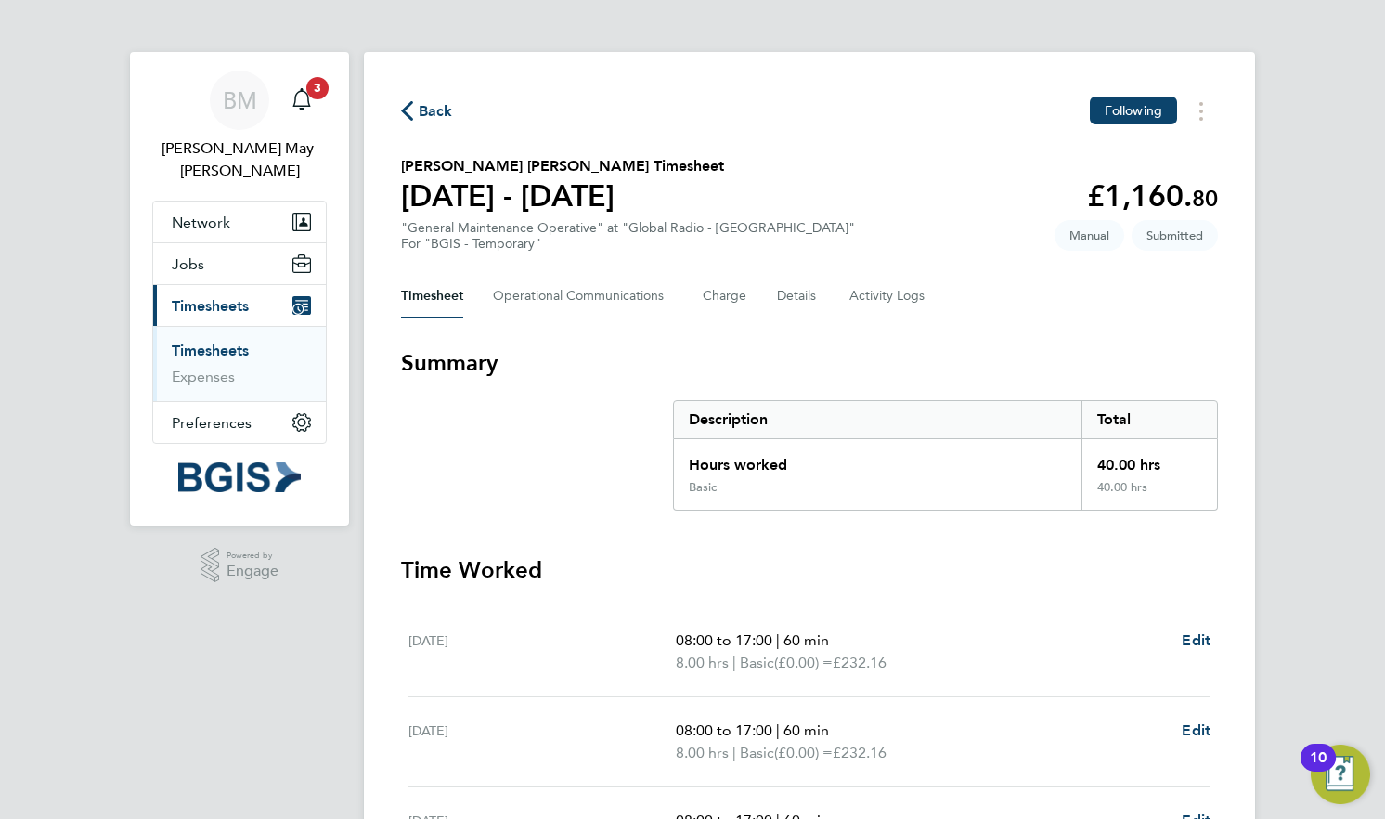
click at [882, 149] on div "Back Following Mohammed Tanvir Hussain's Timesheet 20 - 26 Sept 2025 £1,160. 80…" at bounding box center [809, 621] width 891 height 1139
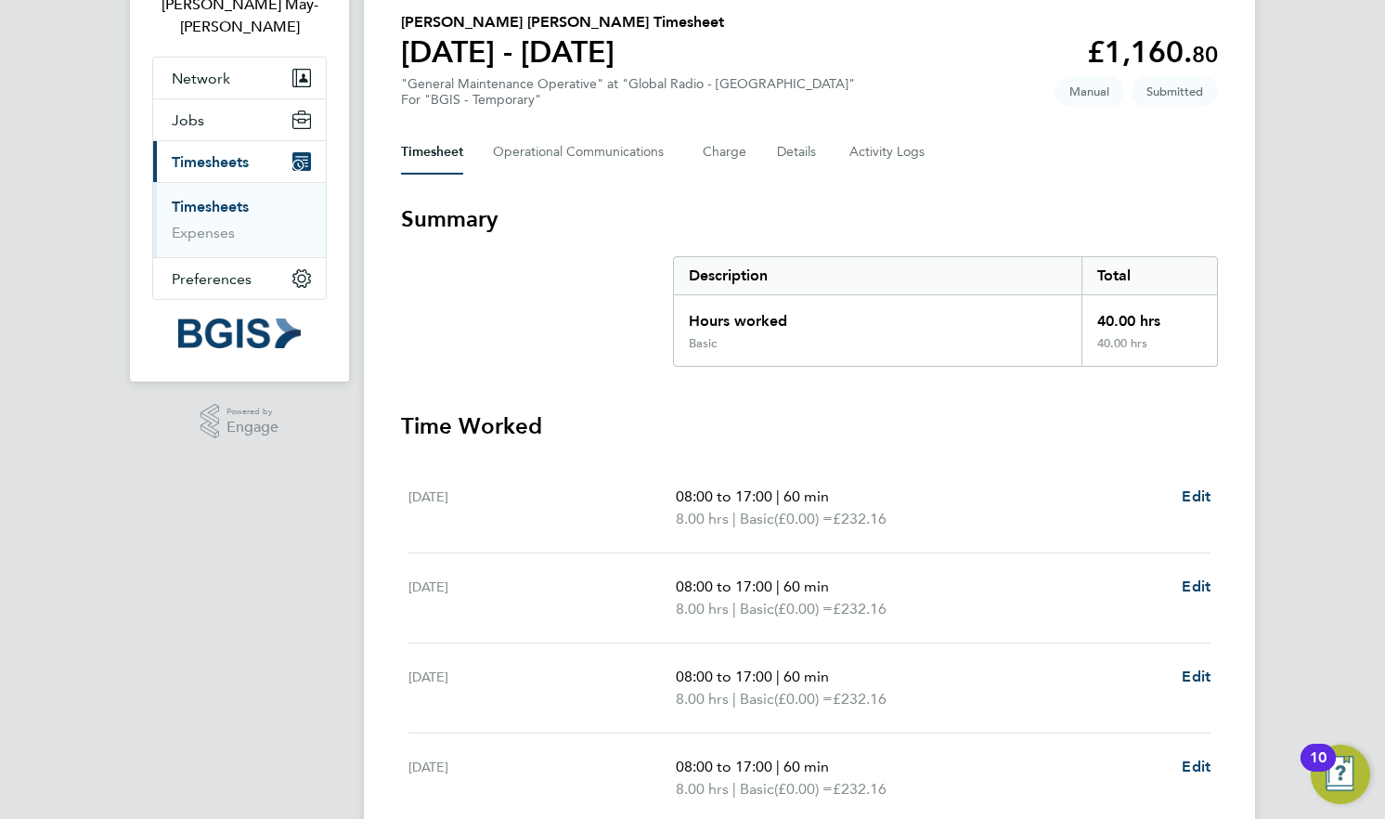
scroll to position [402, 0]
